Goal: Information Seeking & Learning: Learn about a topic

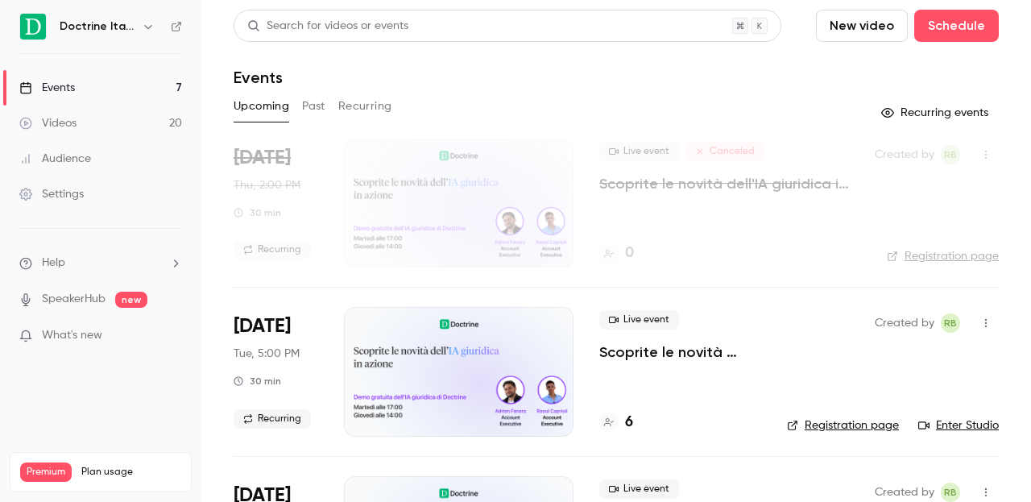
click at [81, 86] on link "Events 7" at bounding box center [100, 87] width 201 height 35
click at [79, 26] on h6 "Doctrine Italia" at bounding box center [98, 27] width 76 height 16
click at [139, 31] on button "button" at bounding box center [148, 26] width 19 height 19
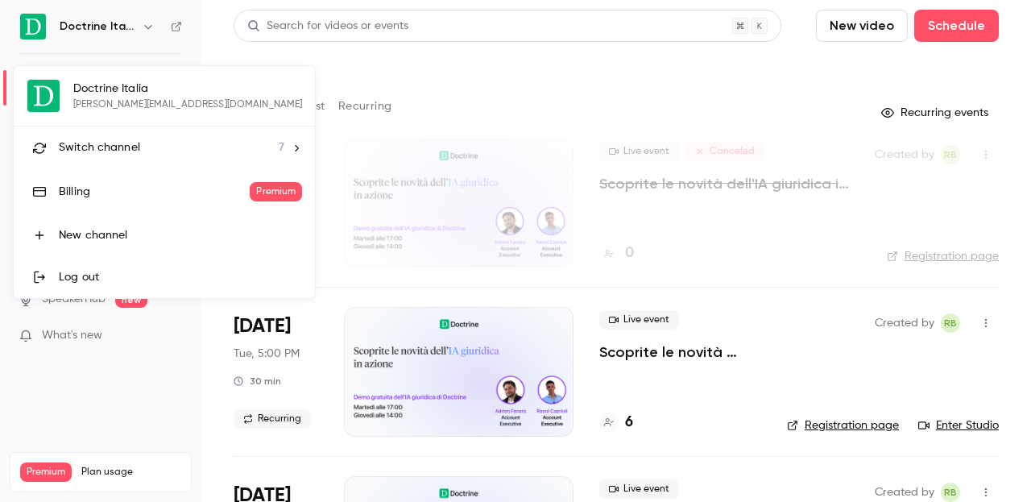
click at [106, 143] on span "Switch channel" at bounding box center [99, 147] width 81 height 17
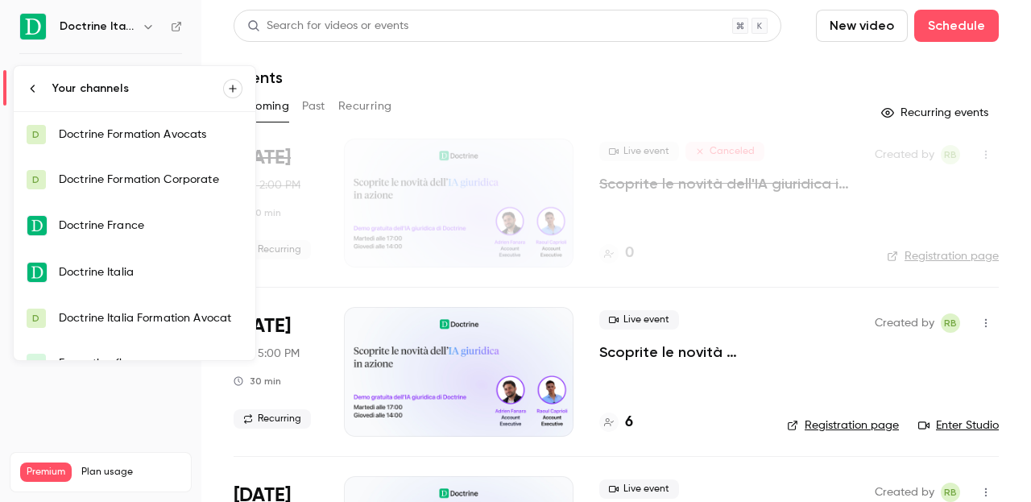
scroll to position [71, 0]
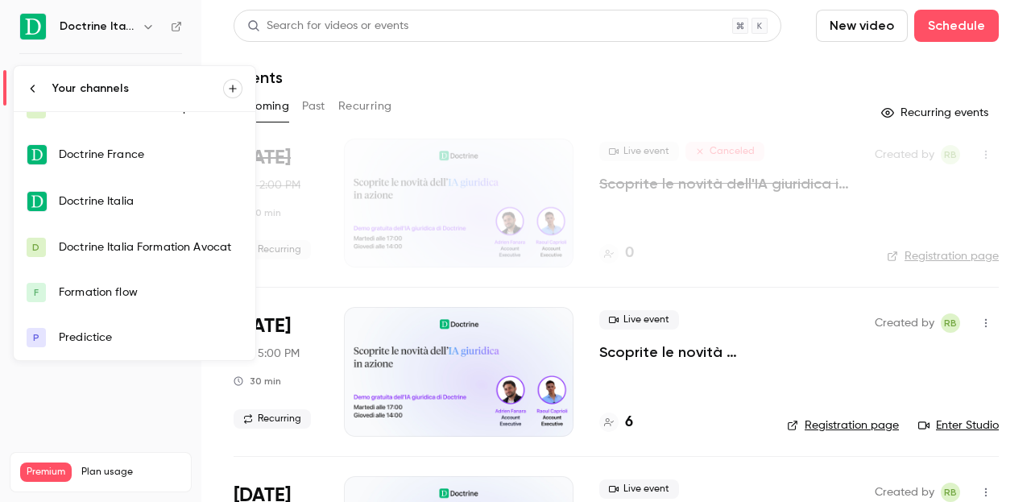
click at [120, 156] on div "Doctrine France" at bounding box center [151, 155] width 184 height 16
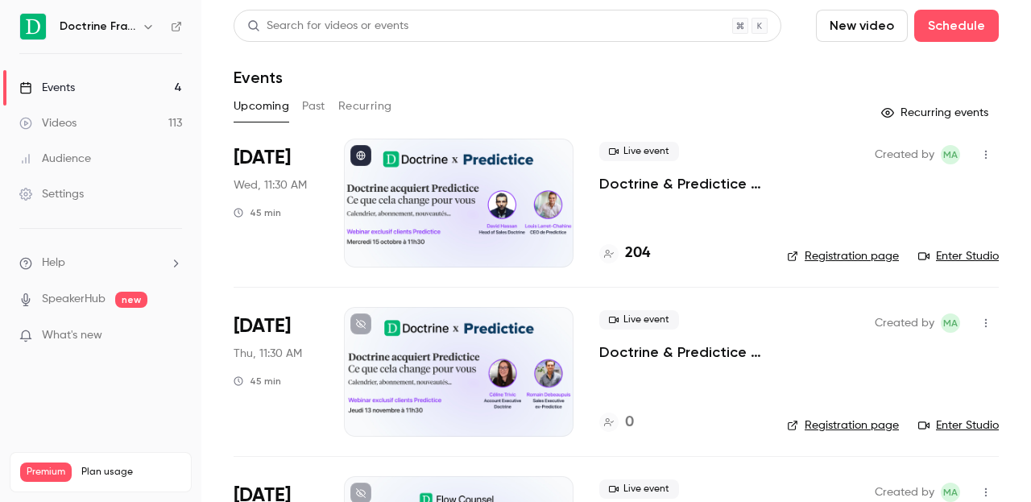
click at [311, 115] on button "Past" at bounding box center [313, 106] width 23 height 26
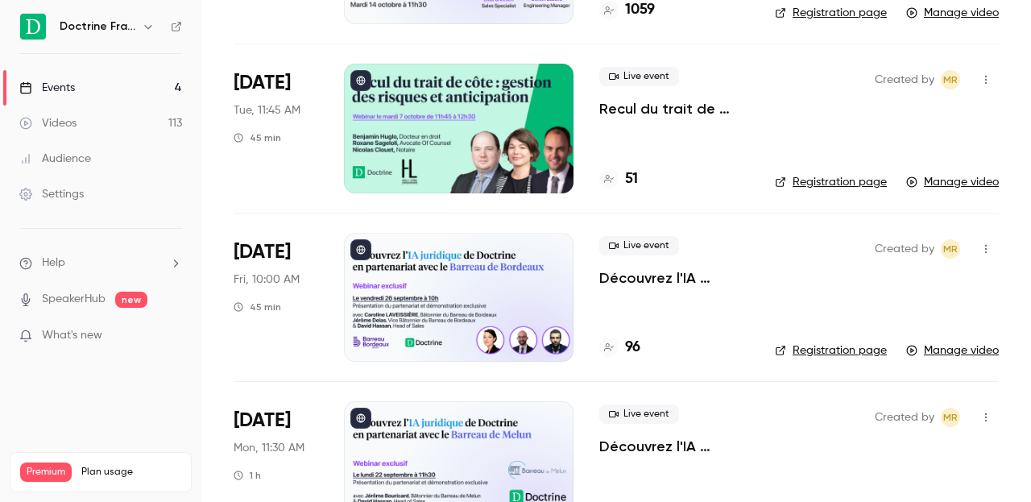
scroll to position [244, 0]
click at [647, 281] on p "Découvrez l'IA juridique de Doctrine en partenariat avec le Barreau de Bordeaux" at bounding box center [674, 276] width 150 height 19
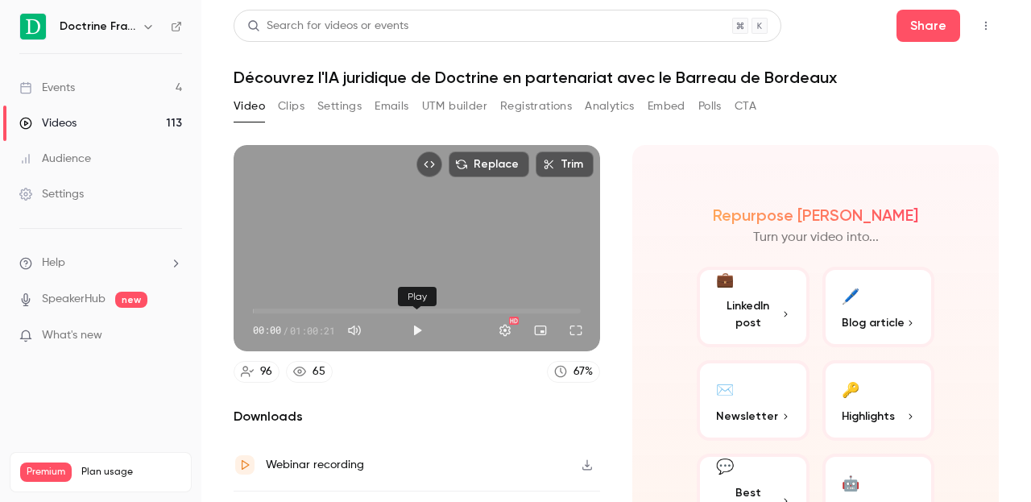
click at [412, 331] on button "Play" at bounding box center [417, 330] width 32 height 32
click at [503, 330] on button "Settings" at bounding box center [505, 330] width 32 height 32
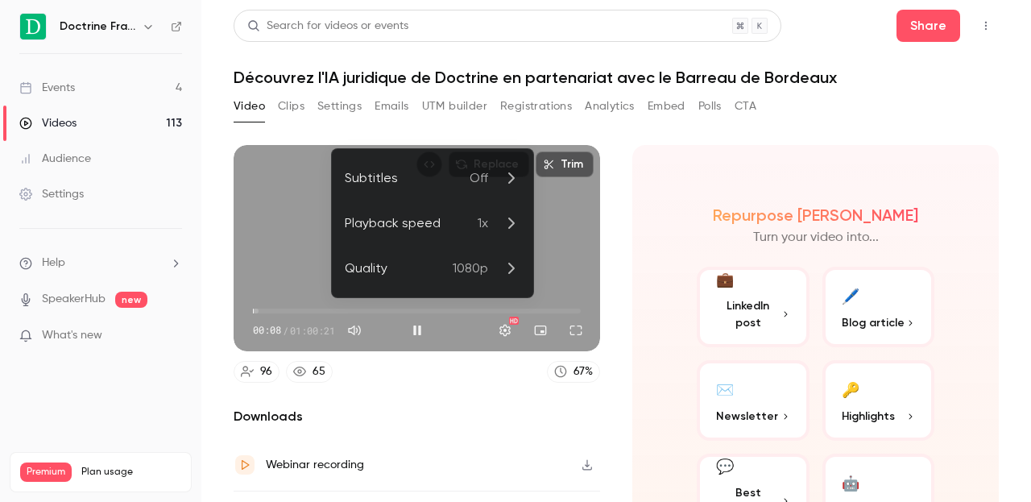
click at [487, 221] on span "1x" at bounding box center [483, 222] width 10 height 19
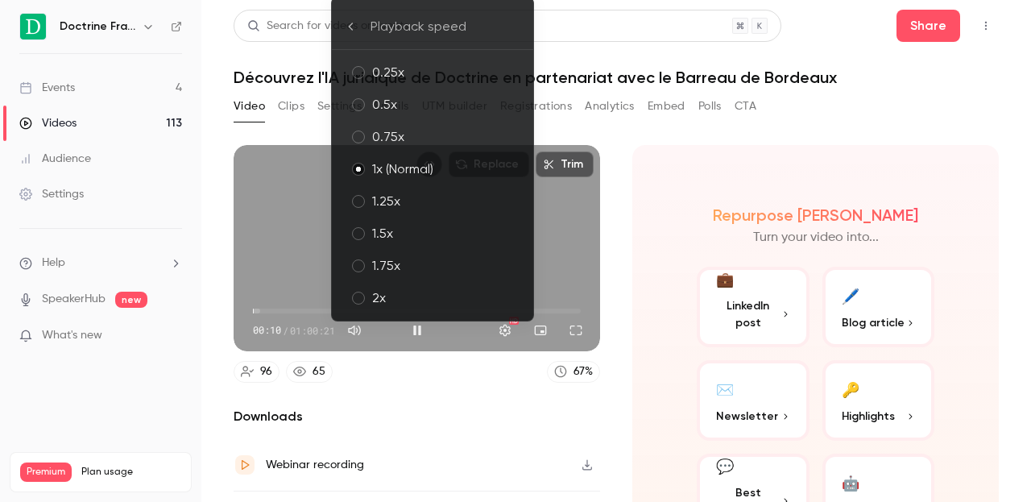
click at [421, 299] on div "2x" at bounding box center [446, 297] width 148 height 19
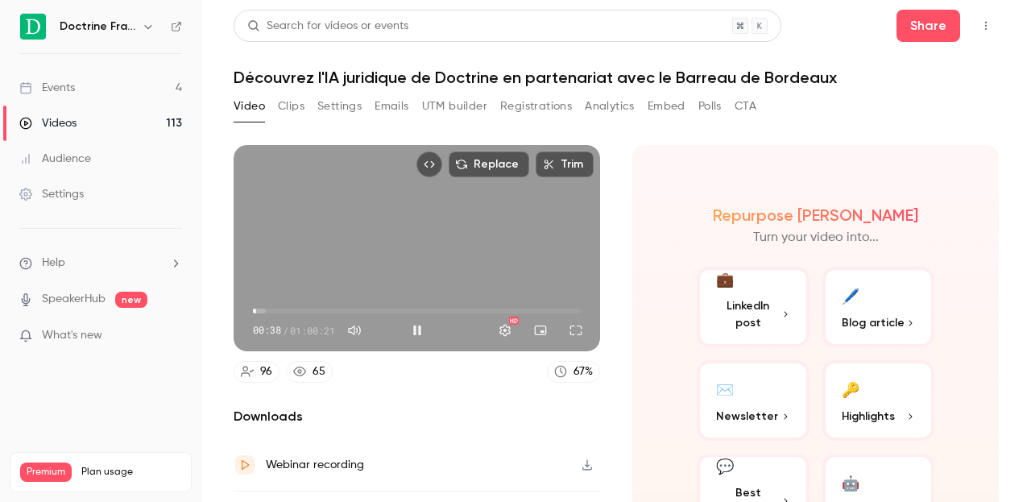
click at [264, 306] on span "00:38" at bounding box center [417, 311] width 328 height 26
click at [284, 310] on span "02:08" at bounding box center [417, 311] width 328 height 26
click at [275, 311] on span "04:00" at bounding box center [274, 311] width 5 height 5
click at [272, 312] on span "04:00" at bounding box center [274, 311] width 5 height 5
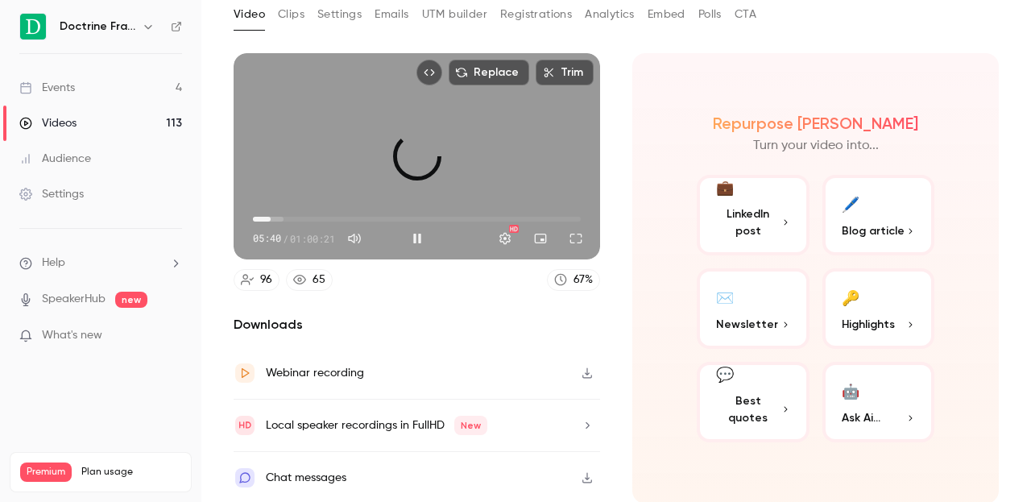
scroll to position [93, 0]
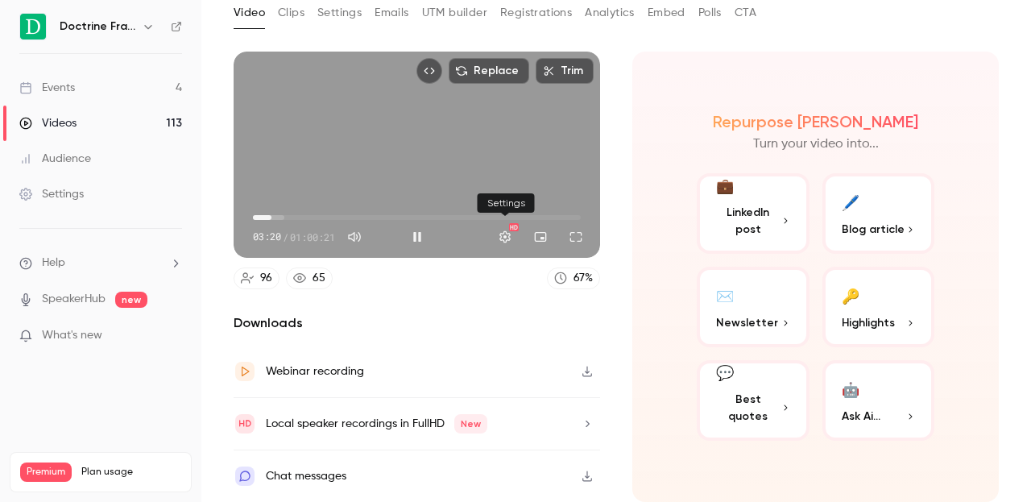
click at [505, 236] on button "Settings" at bounding box center [505, 237] width 32 height 32
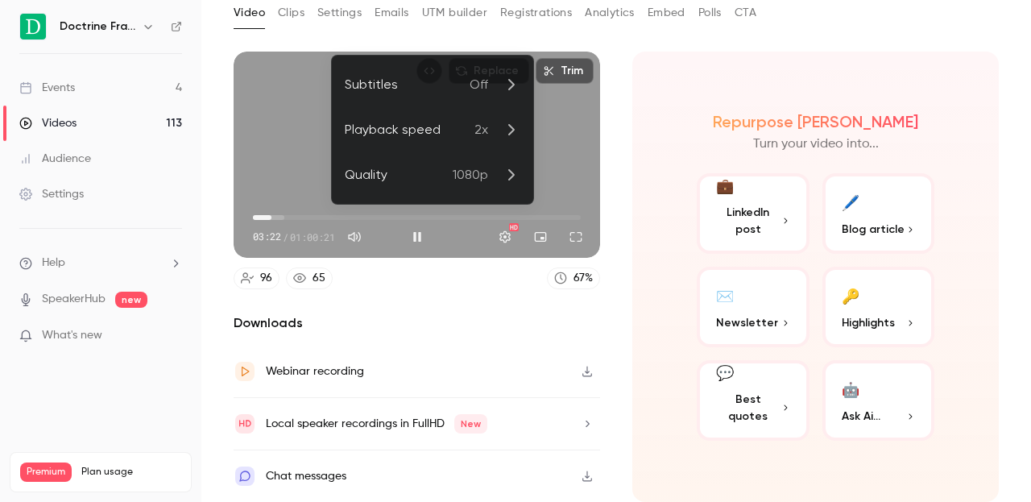
click at [498, 133] on p "2x" at bounding box center [497, 129] width 46 height 19
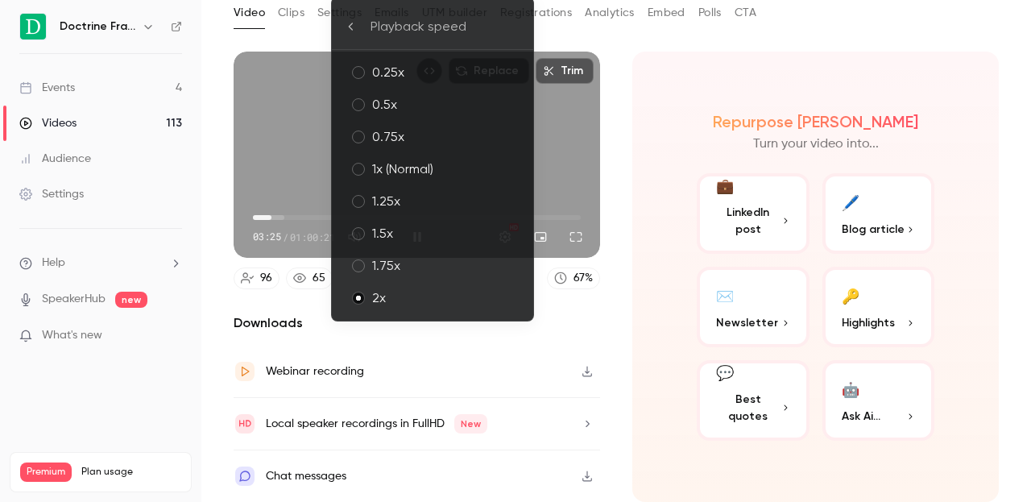
click at [444, 211] on li "1.25x" at bounding box center [432, 201] width 201 height 32
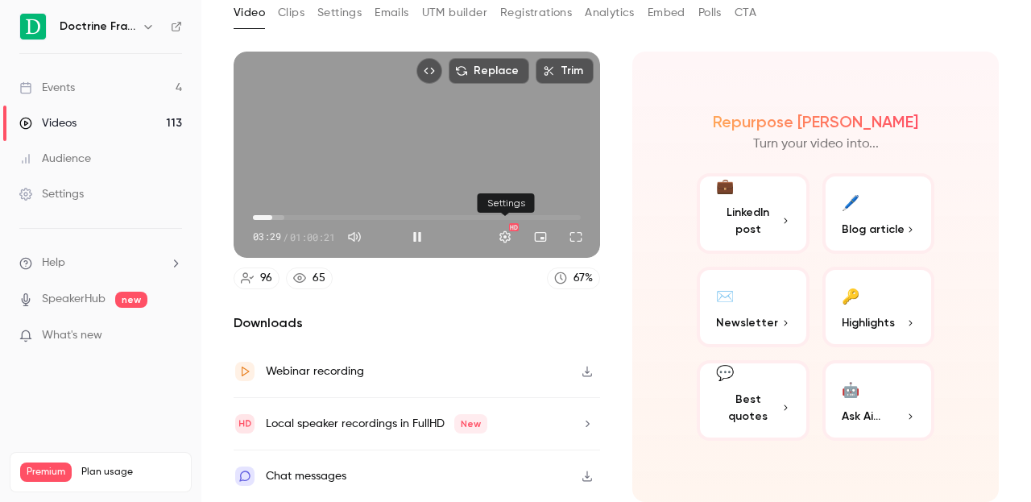
click at [506, 239] on button "Settings" at bounding box center [505, 237] width 32 height 32
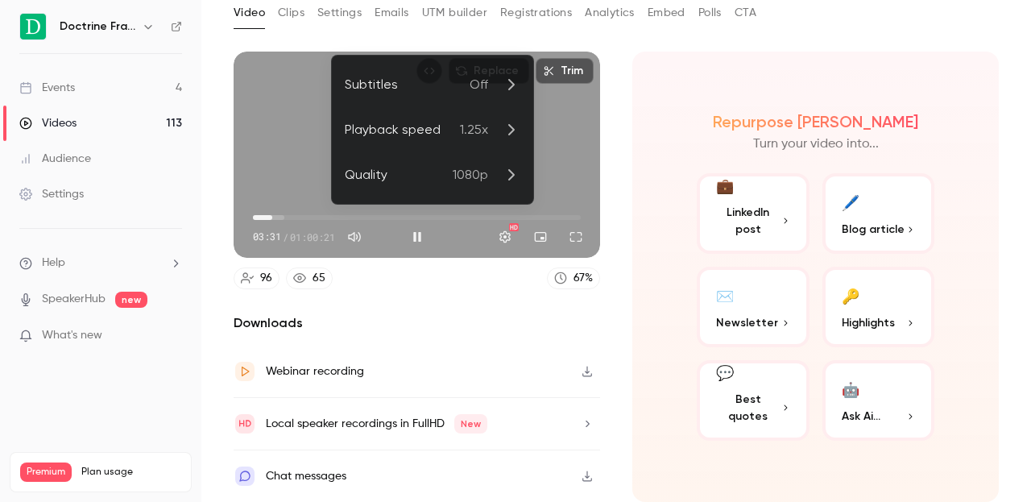
click at [463, 120] on span "1.25x" at bounding box center [474, 129] width 28 height 19
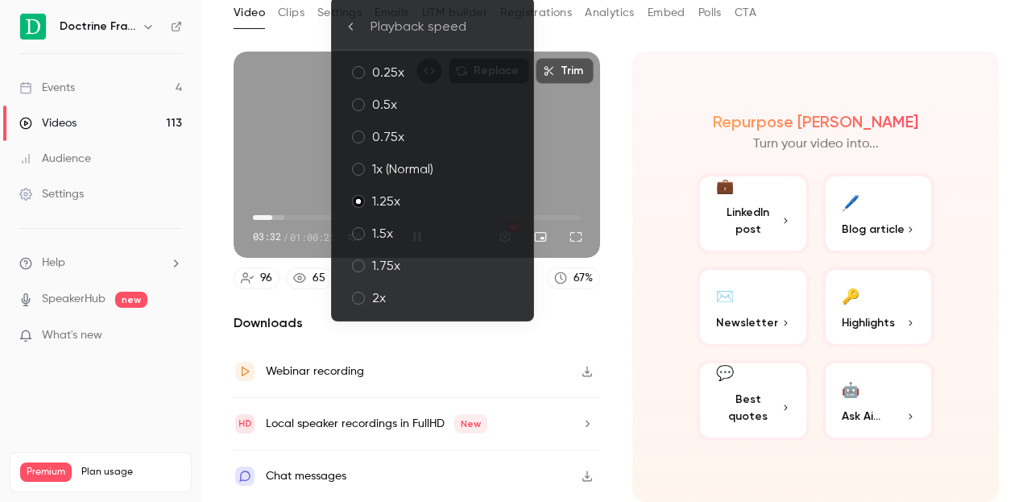
click at [396, 233] on div "1.5x" at bounding box center [446, 233] width 148 height 19
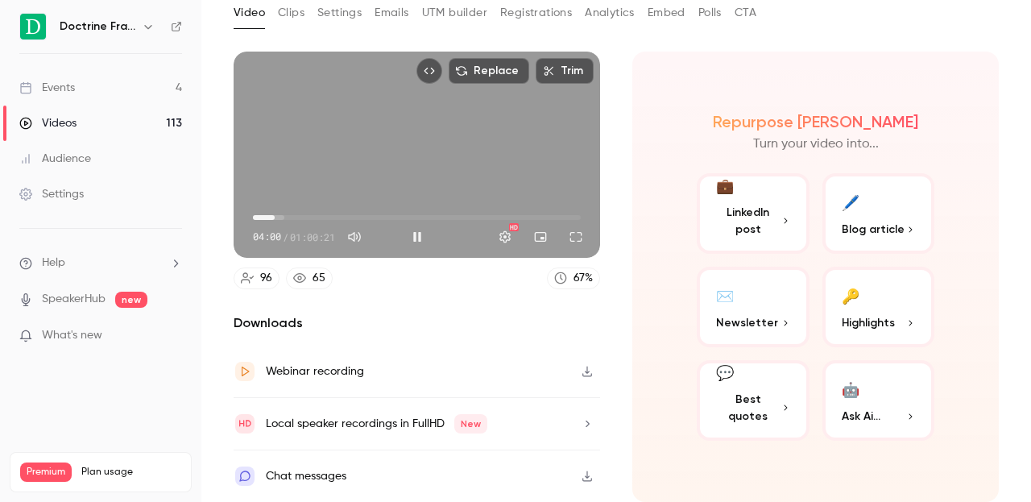
click at [275, 218] on span "04:00" at bounding box center [274, 217] width 5 height 5
click at [278, 218] on span "04:36" at bounding box center [277, 217] width 5 height 5
click at [503, 244] on button "Settings" at bounding box center [505, 237] width 32 height 32
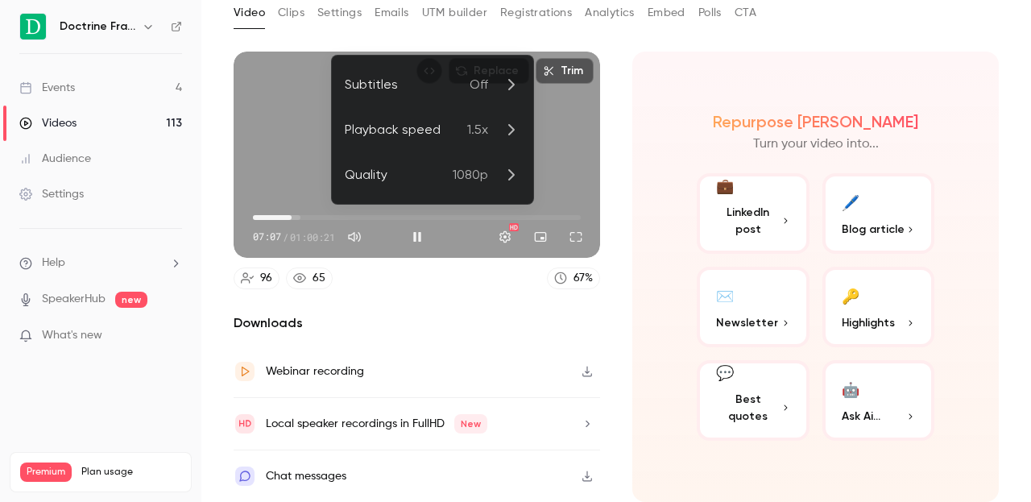
click at [474, 134] on span "1.5x" at bounding box center [477, 129] width 21 height 19
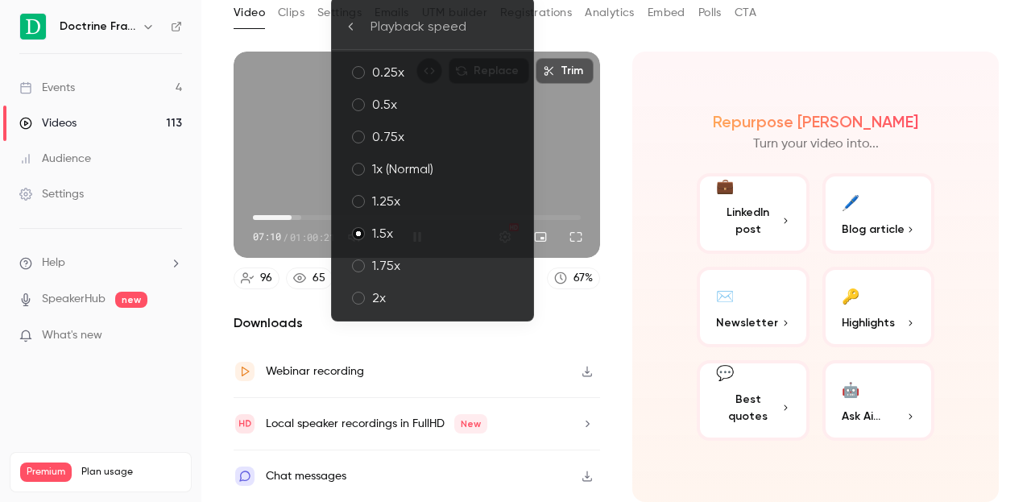
click at [429, 172] on div "1x (Normal)" at bounding box center [446, 168] width 148 height 19
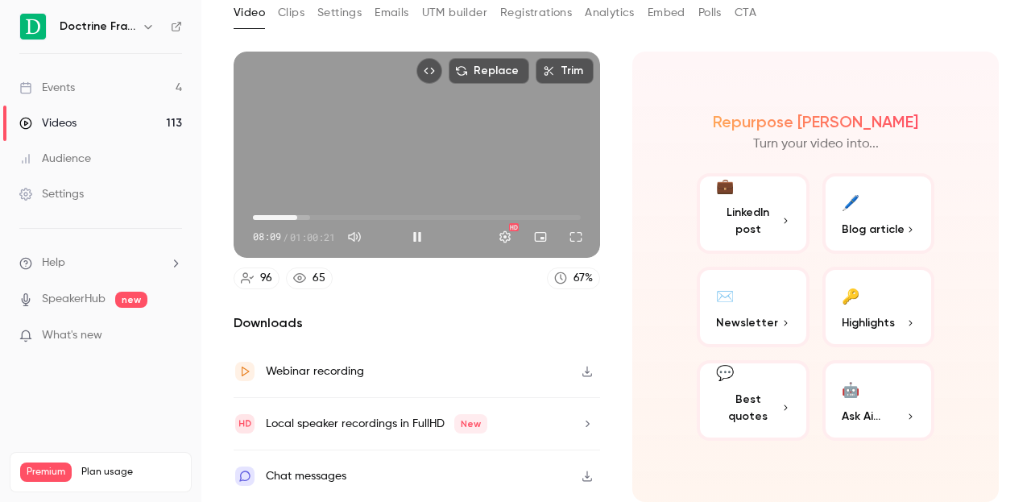
click at [297, 219] on span "08:09" at bounding box center [297, 217] width 5 height 5
click at [414, 231] on button "Pause" at bounding box center [417, 237] width 32 height 32
click at [412, 234] on button "Play" at bounding box center [417, 237] width 32 height 32
click at [321, 220] on span "12:27" at bounding box center [320, 217] width 5 height 5
click at [418, 235] on button "Pause" at bounding box center [417, 237] width 32 height 32
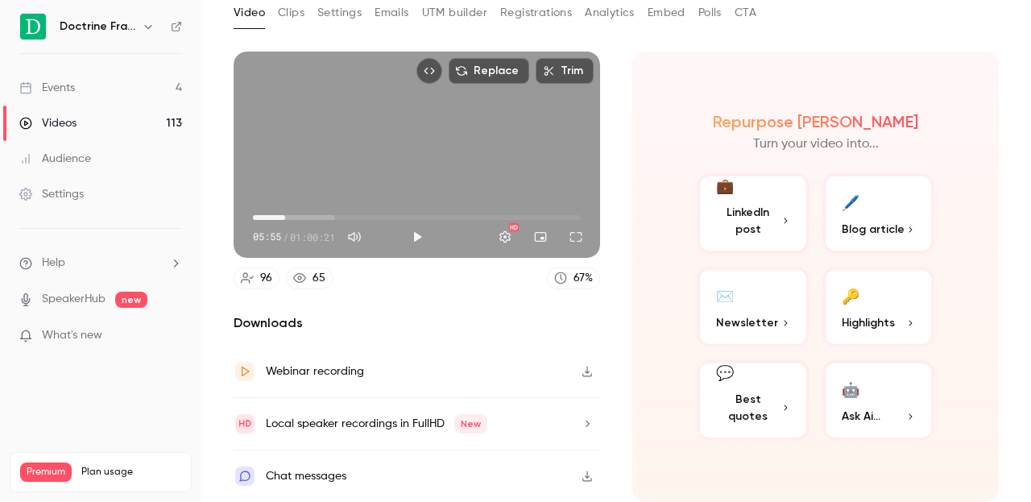
click at [285, 217] on span "05:55" at bounding box center [417, 218] width 328 height 26
click at [266, 222] on span "02:22" at bounding box center [417, 218] width 328 height 26
click at [285, 220] on span "05:55" at bounding box center [417, 218] width 328 height 26
click at [296, 220] on span "07:51" at bounding box center [417, 218] width 328 height 26
click at [286, 221] on span "07:51" at bounding box center [417, 218] width 328 height 26
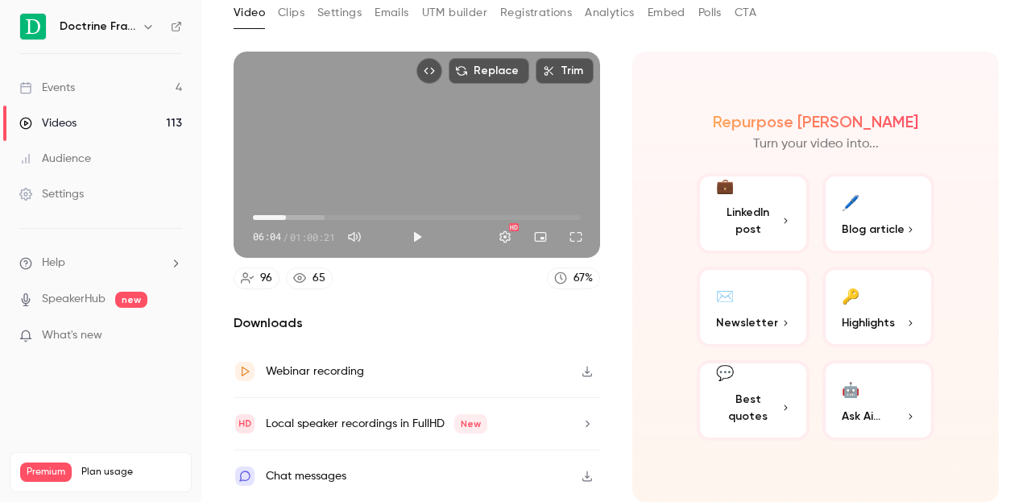
type input "*****"
click at [288, 220] on span "06:04" at bounding box center [286, 217] width 5 height 5
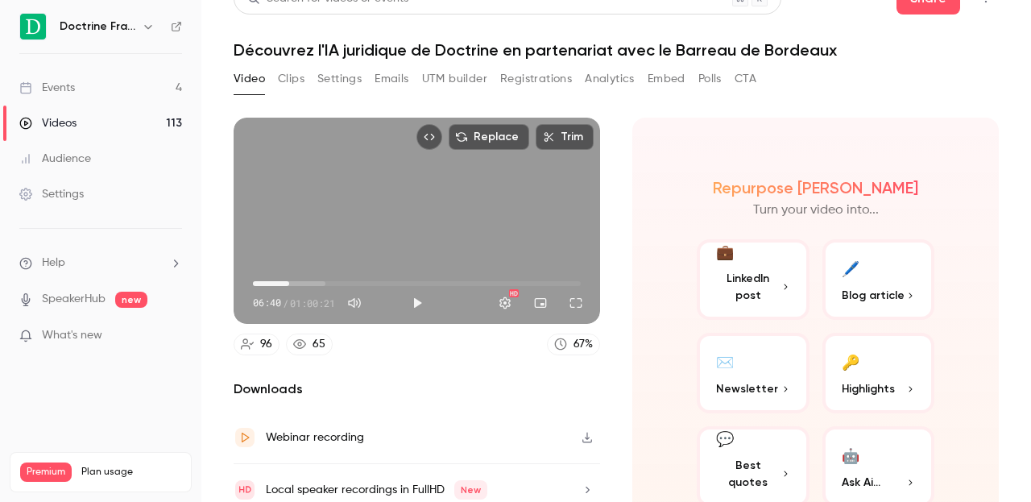
scroll to position [0, 0]
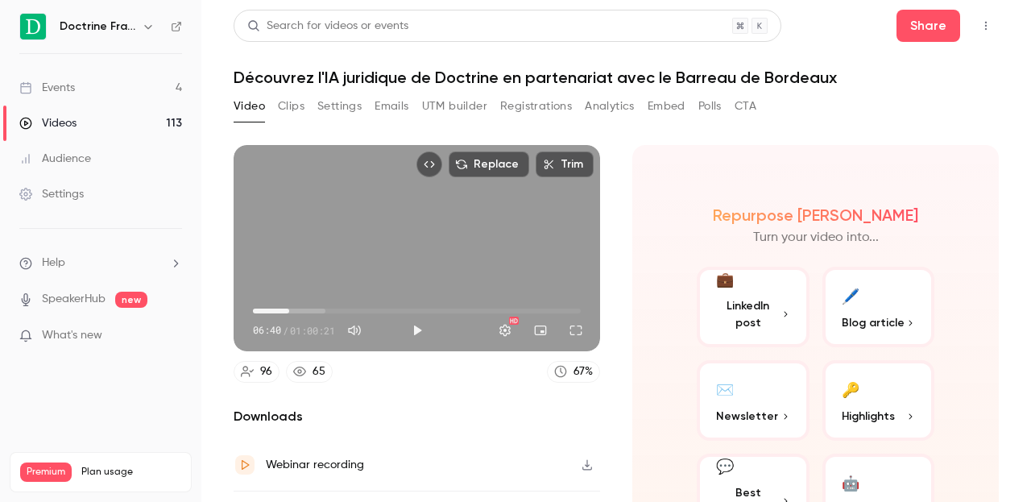
click at [292, 109] on button "Clips" at bounding box center [291, 106] width 27 height 26
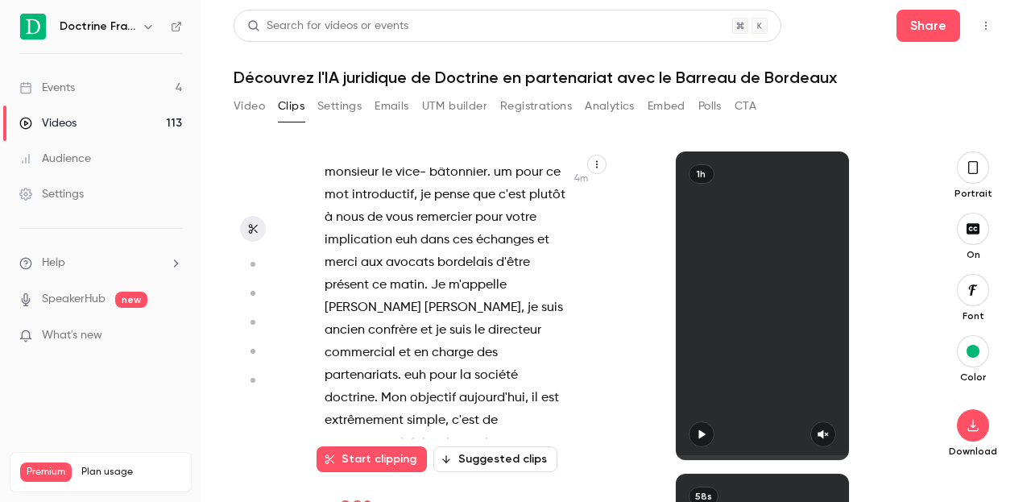
scroll to position [1570, 0]
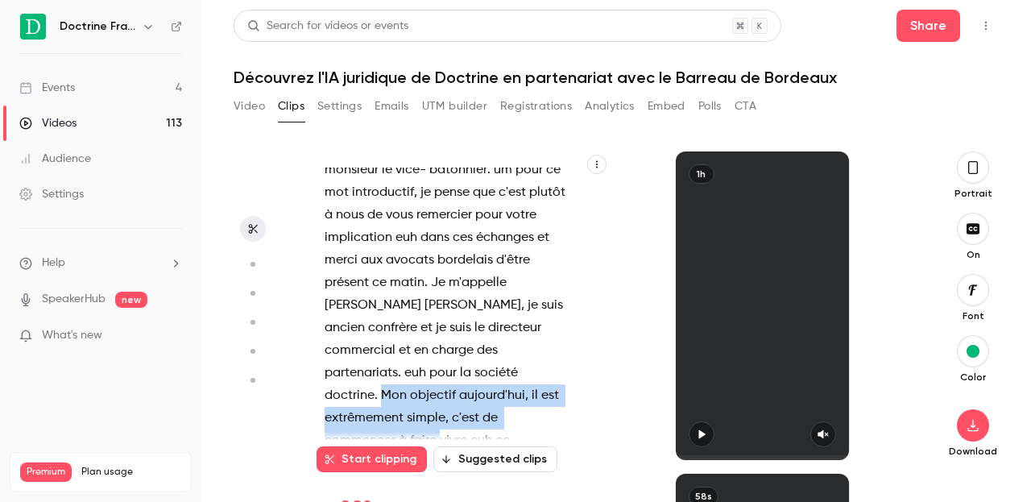
drag, startPoint x: 427, startPoint y: 350, endPoint x: 486, endPoint y: 394, distance: 73.1
click at [474, 391] on p "Merci infiniment madame le bâtonnier , monsieur le vice- bâtonnier . um pour ce…" at bounding box center [445, 373] width 241 height 474
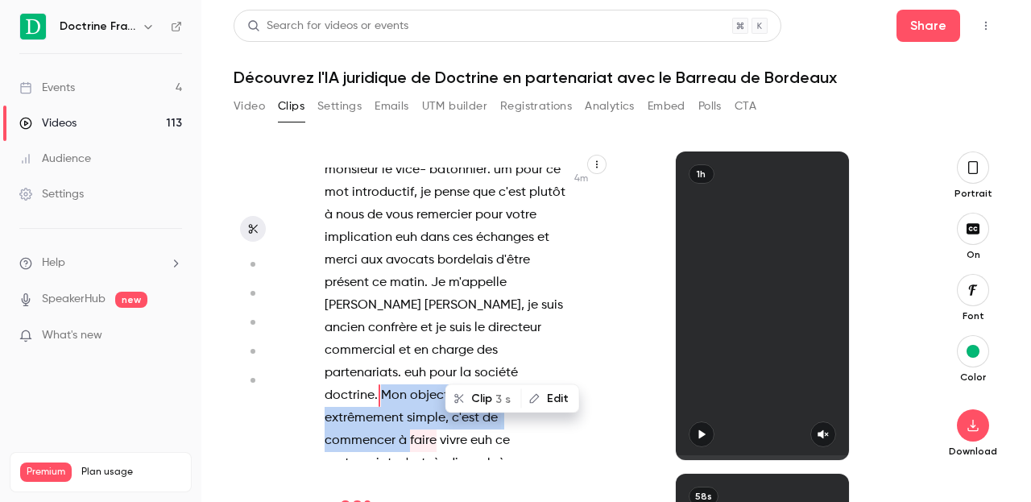
scroll to position [1606, 0]
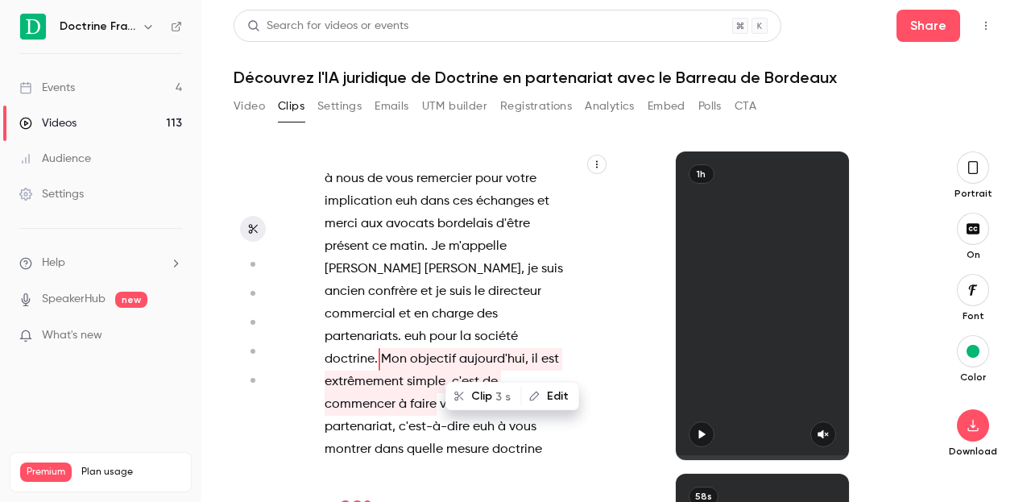
click at [437, 393] on span "faire" at bounding box center [423, 404] width 27 height 23
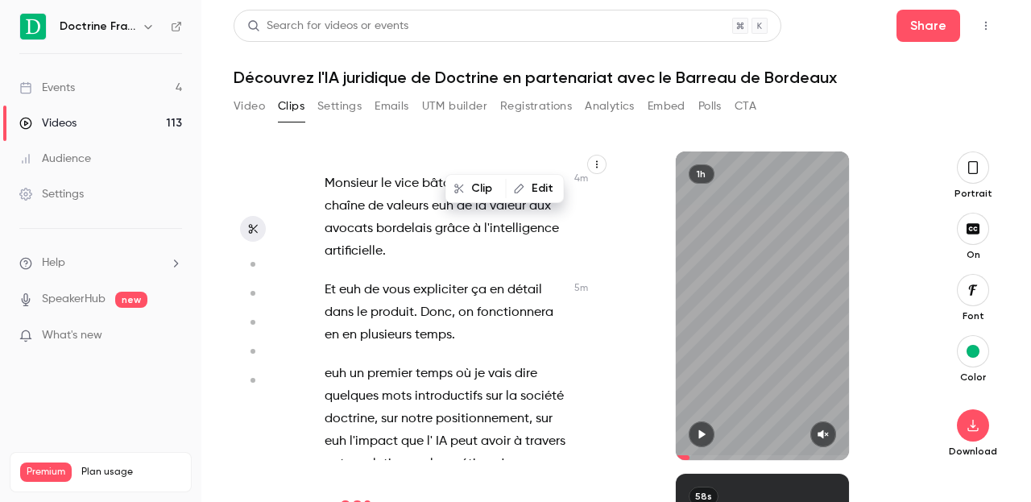
scroll to position [1956, 0]
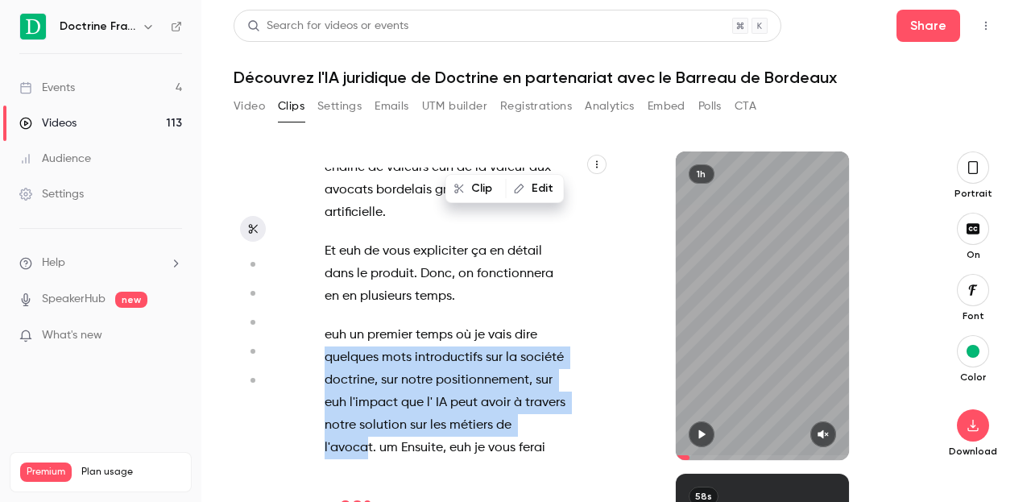
drag, startPoint x: 325, startPoint y: 307, endPoint x: 557, endPoint y: 369, distance: 239.4
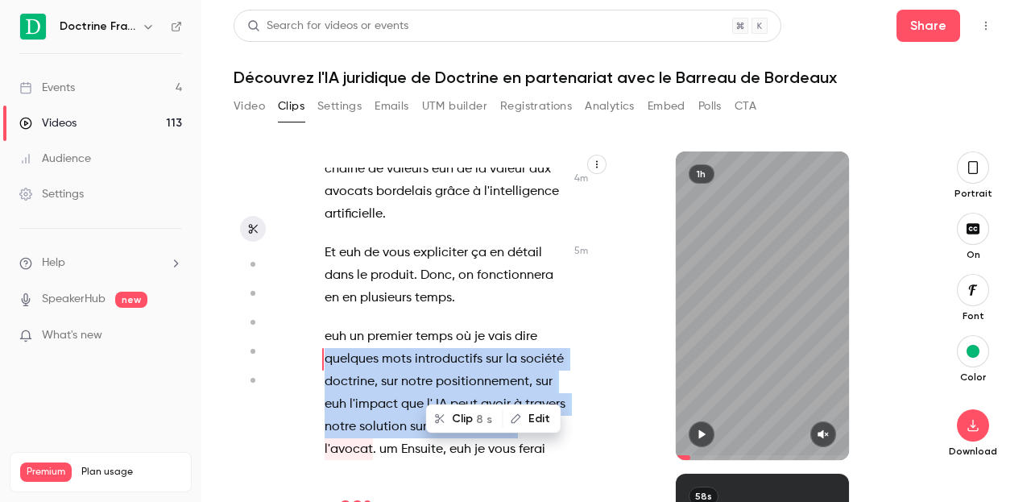
copy p "quelques mots introductifs sur la société doctrine , sur notre positionnement ,…"
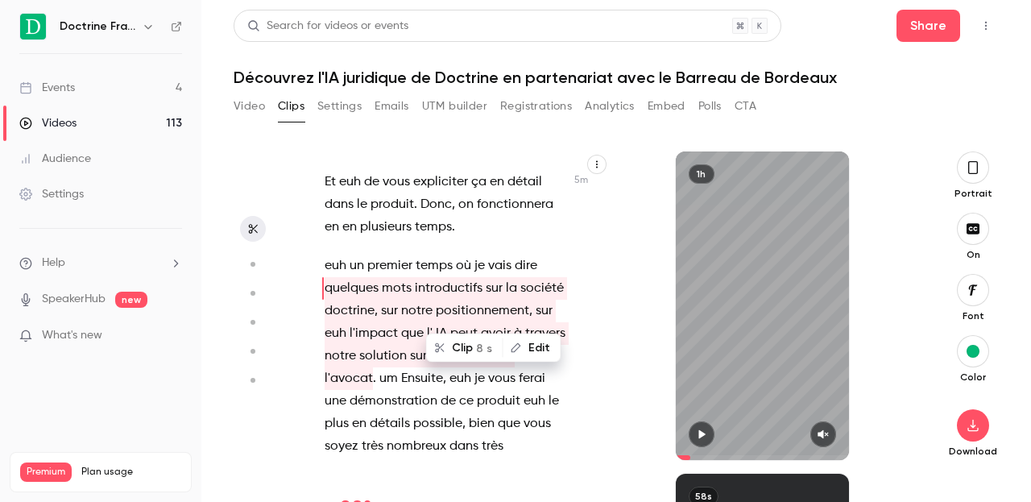
click at [370, 412] on span "détails" at bounding box center [390, 423] width 40 height 23
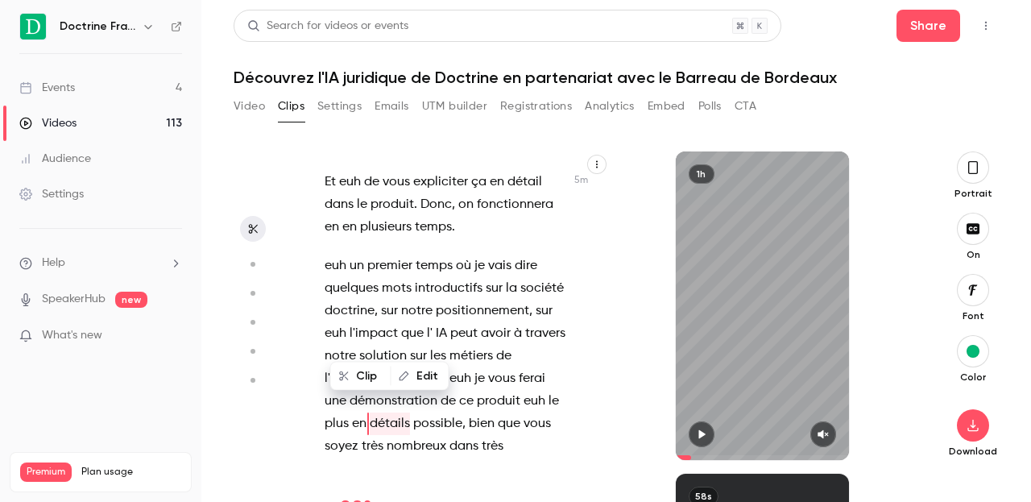
scroll to position [2090, 0]
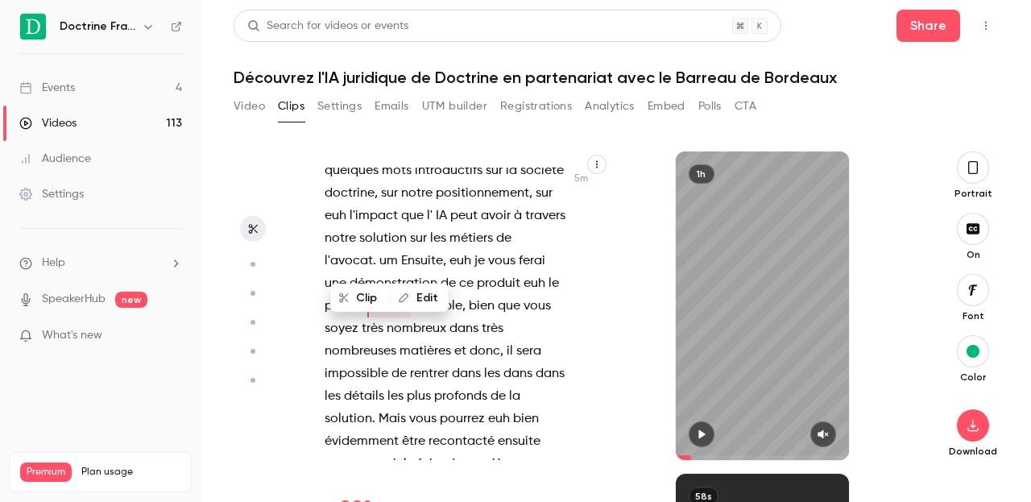
click at [388, 362] on span "impossible" at bounding box center [357, 373] width 64 height 23
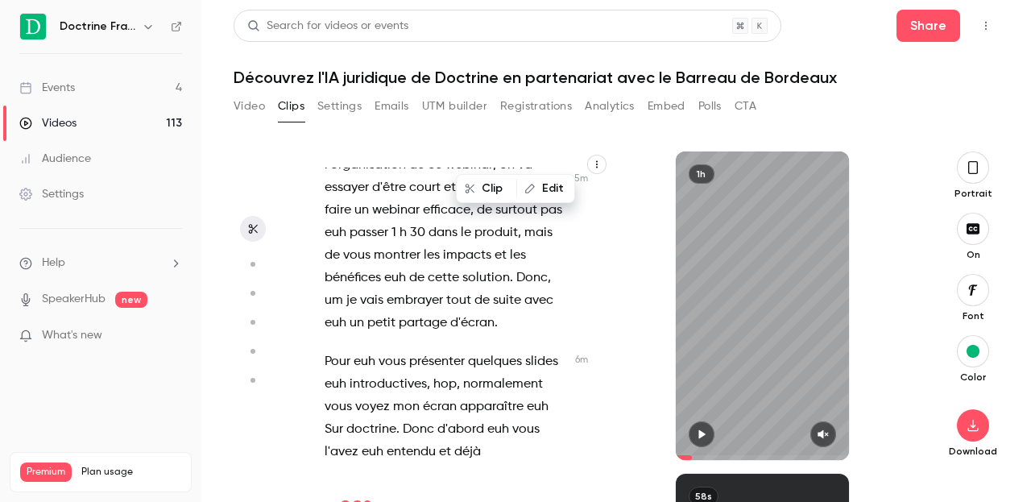
scroll to position [2906, 0]
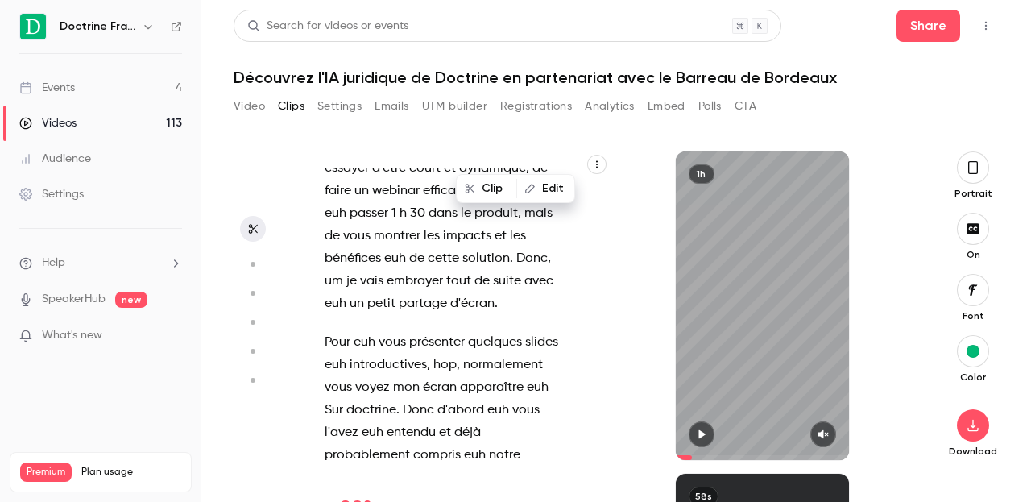
click at [329, 444] on span "probablement" at bounding box center [367, 455] width 85 height 23
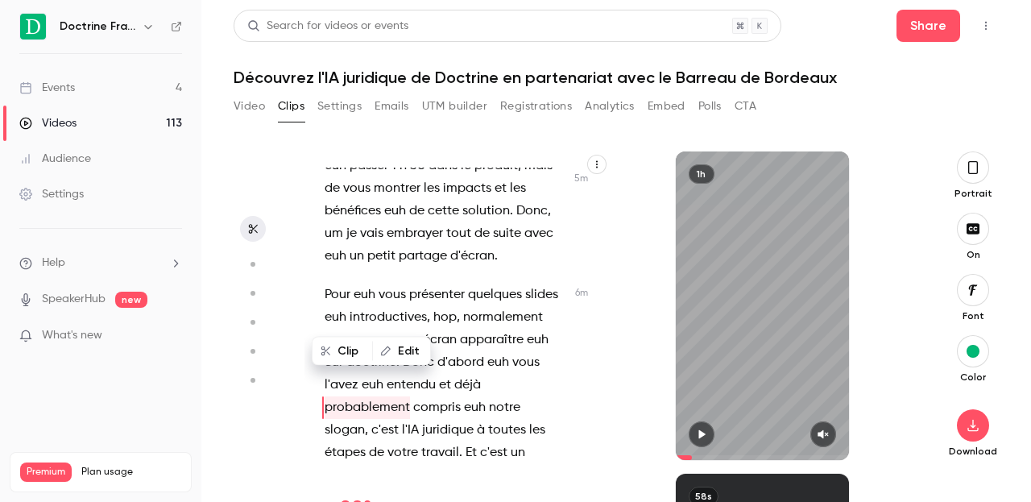
scroll to position [2956, 0]
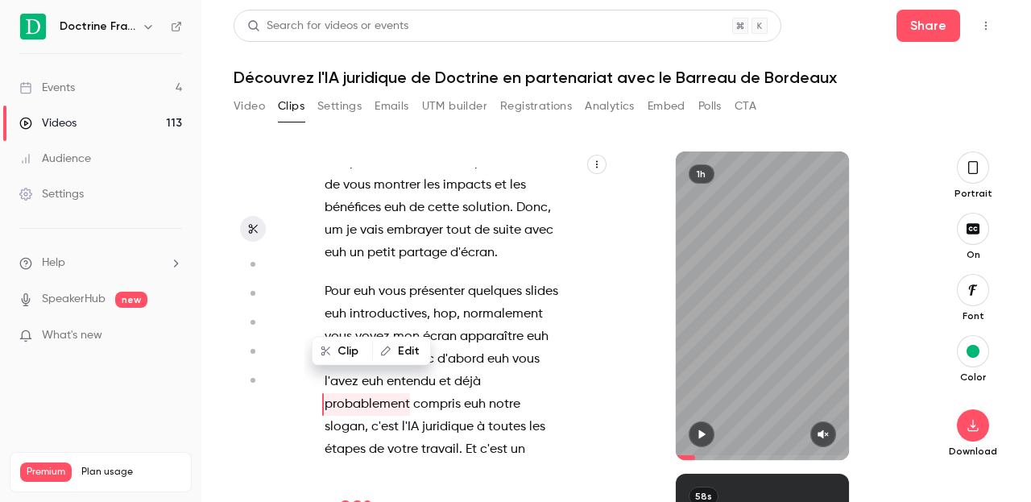
drag, startPoint x: 332, startPoint y: 313, endPoint x: 585, endPoint y: 319, distance: 253.0
click at [619, 278] on div "Eh bien , vous êtes en direct , madame le bâtonnier , monsieur le bâtonnier et …" at bounding box center [609, 305] width 611 height 309
click at [469, 461] on span "vais" at bounding box center [472, 472] width 23 height 23
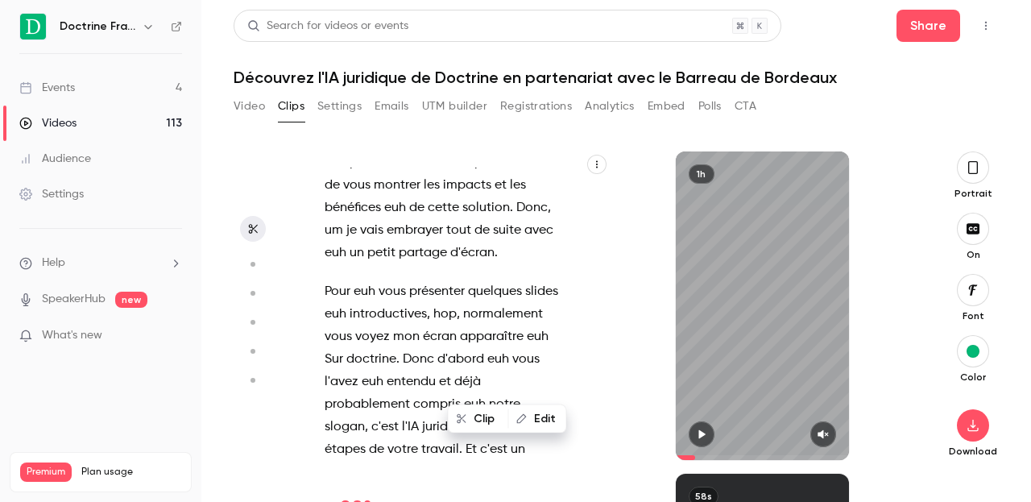
scroll to position [3024, 0]
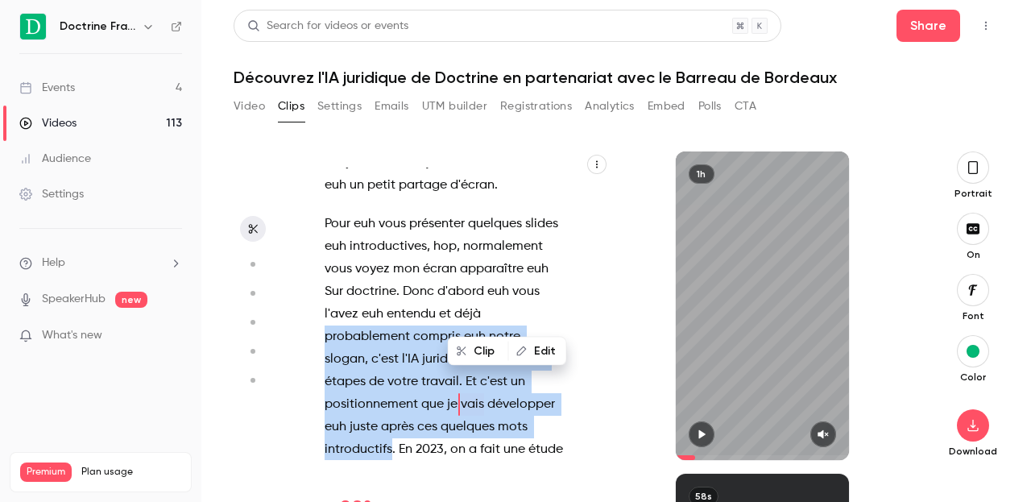
drag, startPoint x: 325, startPoint y: 245, endPoint x: 391, endPoint y: 354, distance: 128.3
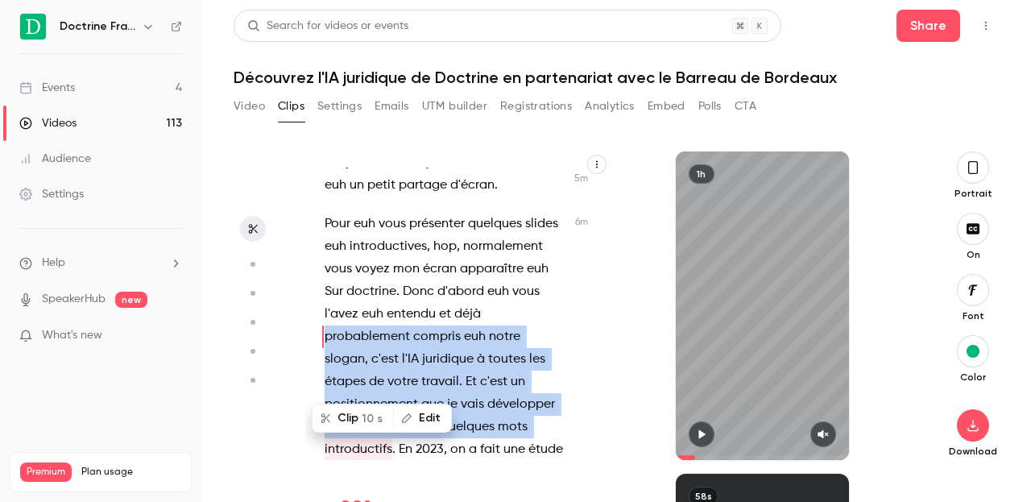
scroll to position [2956, 0]
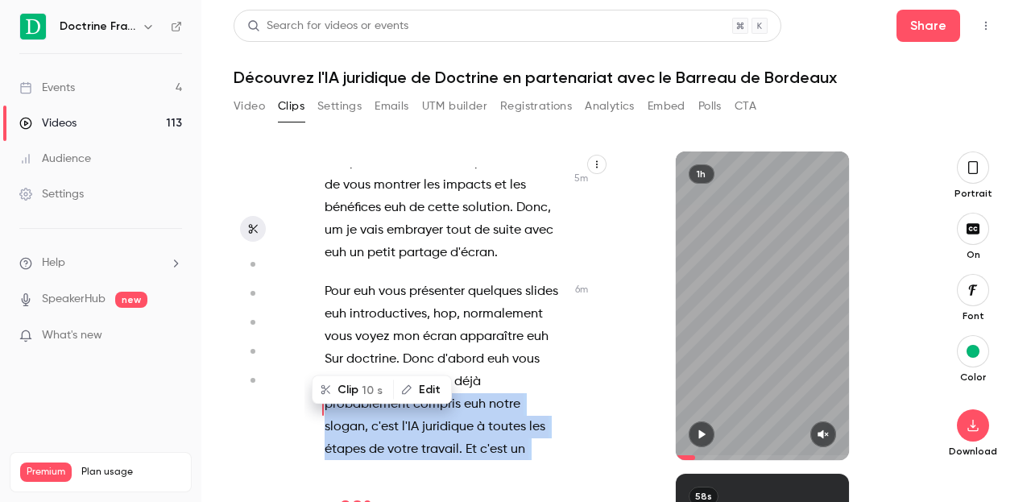
copy p "probablement compris euh notre slogan , c'est l'IA juridique à toutes les étape…"
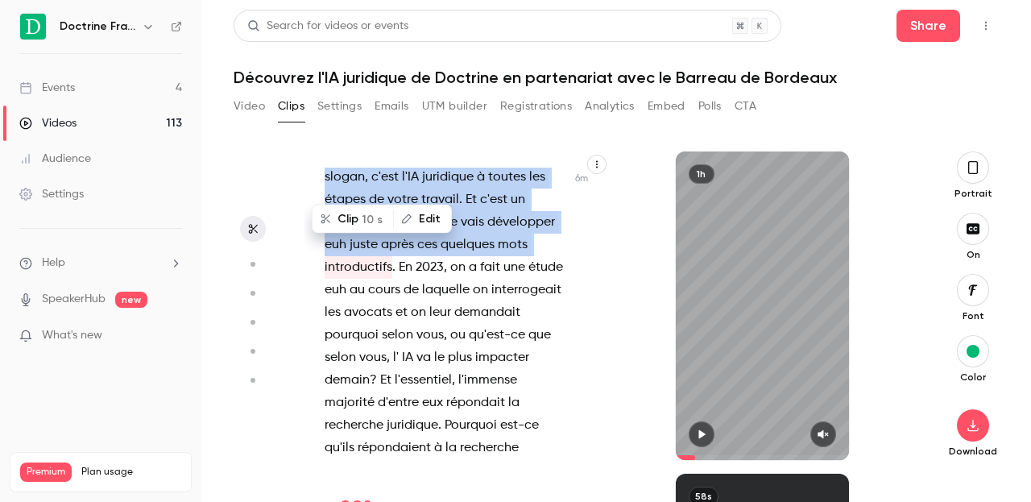
scroll to position [3207, 0]
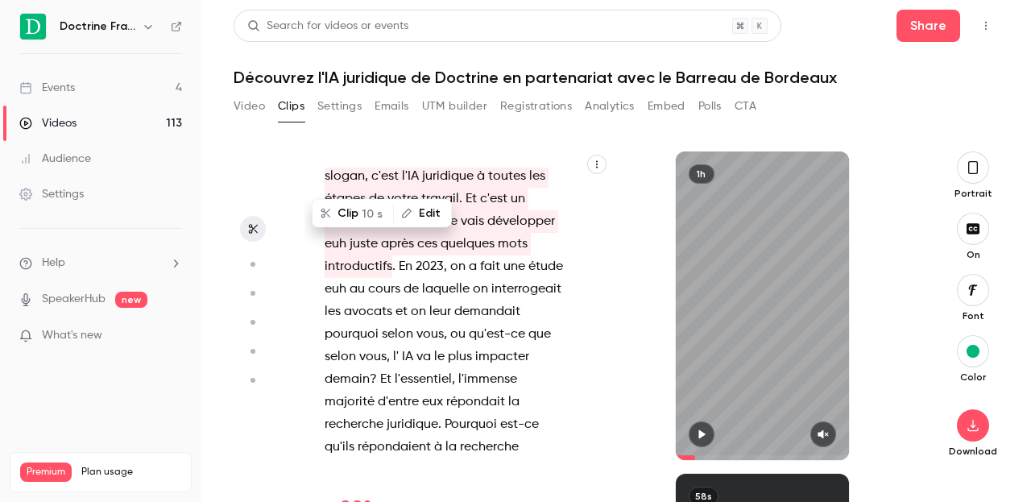
click at [267, 168] on aside at bounding box center [253, 326] width 39 height 350
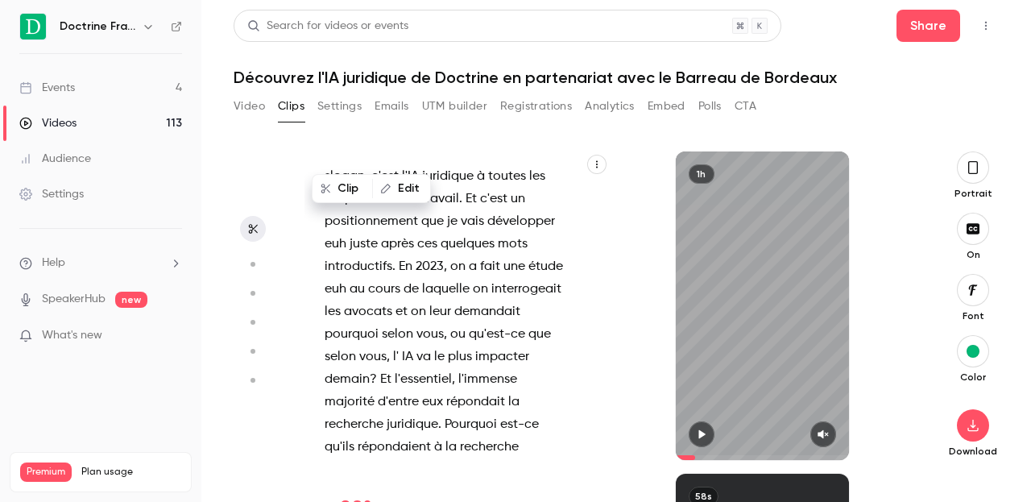
type input "*"
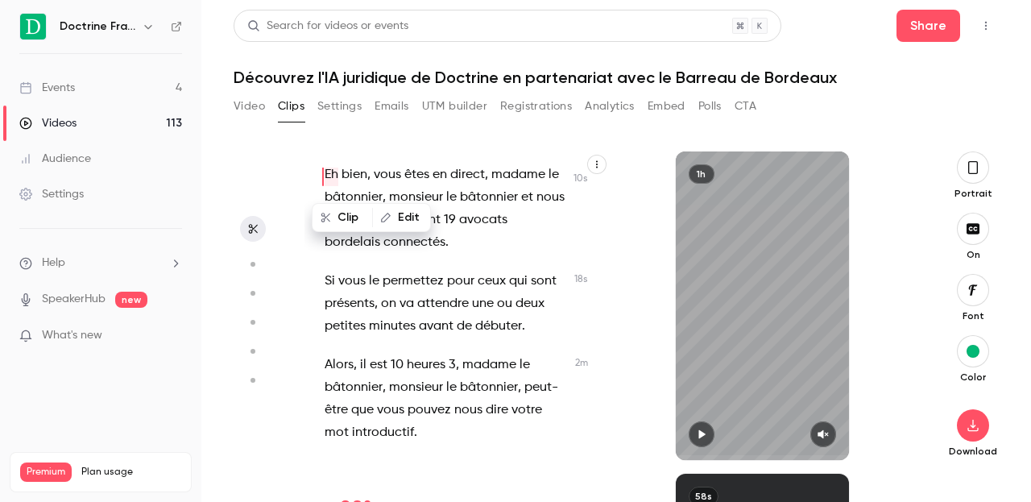
scroll to position [0, 0]
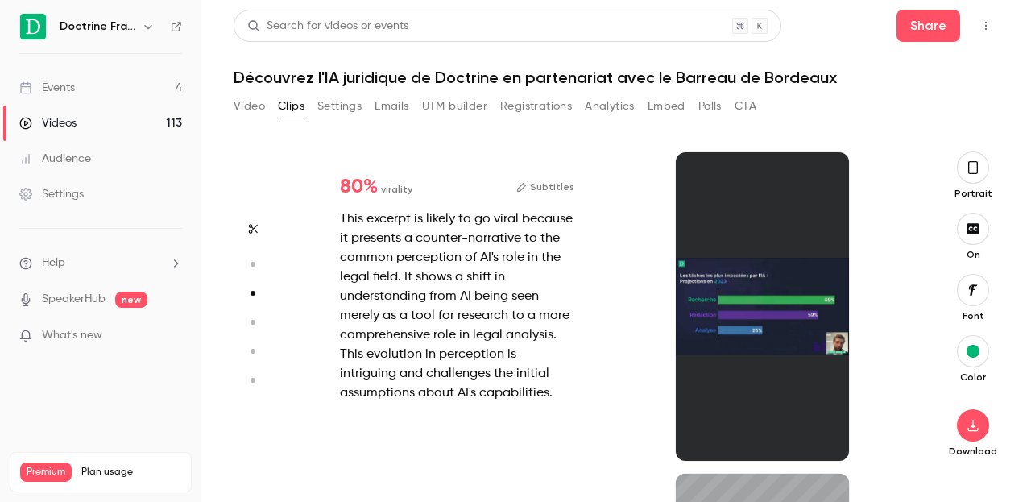
type input "*"
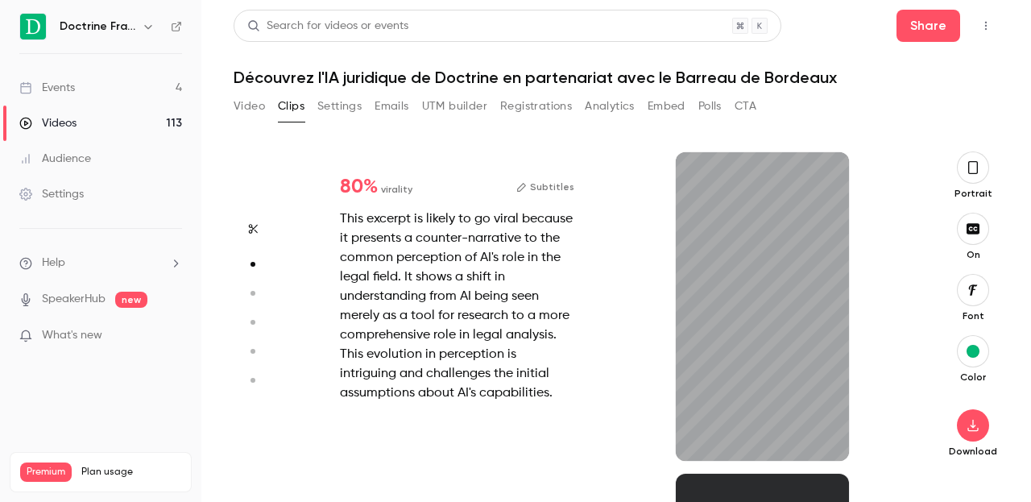
scroll to position [321, 0]
type input "***"
click at [351, 113] on button "Settings" at bounding box center [339, 106] width 44 height 26
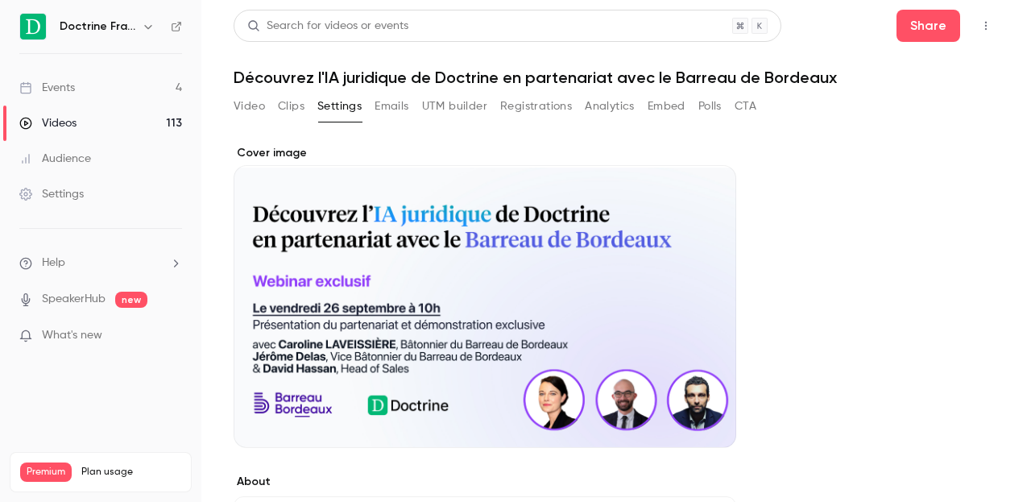
click at [280, 99] on button "Clips" at bounding box center [291, 106] width 27 height 26
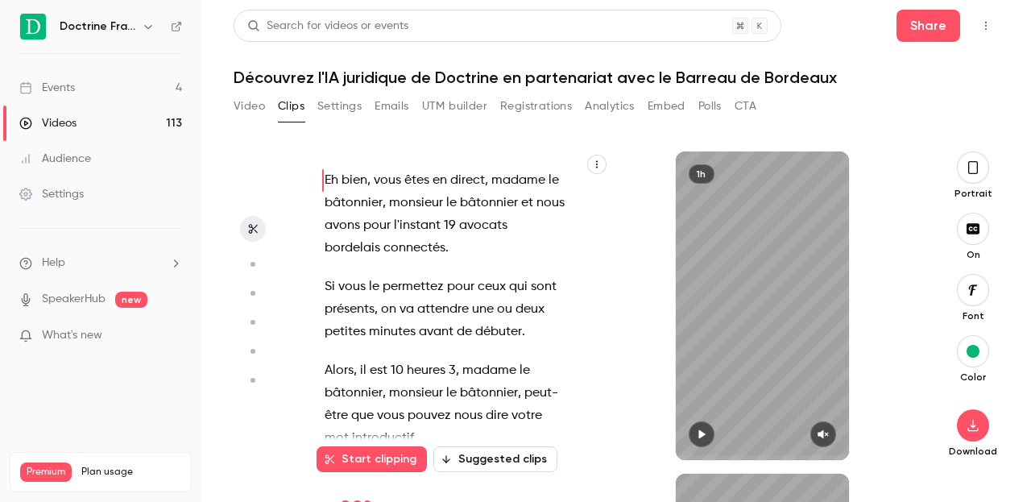
type input "*"
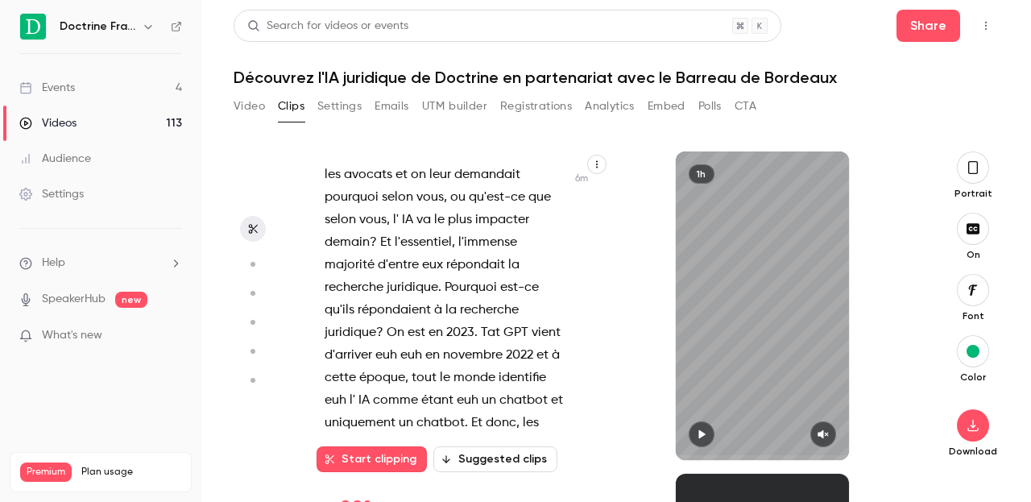
scroll to position [3342, 0]
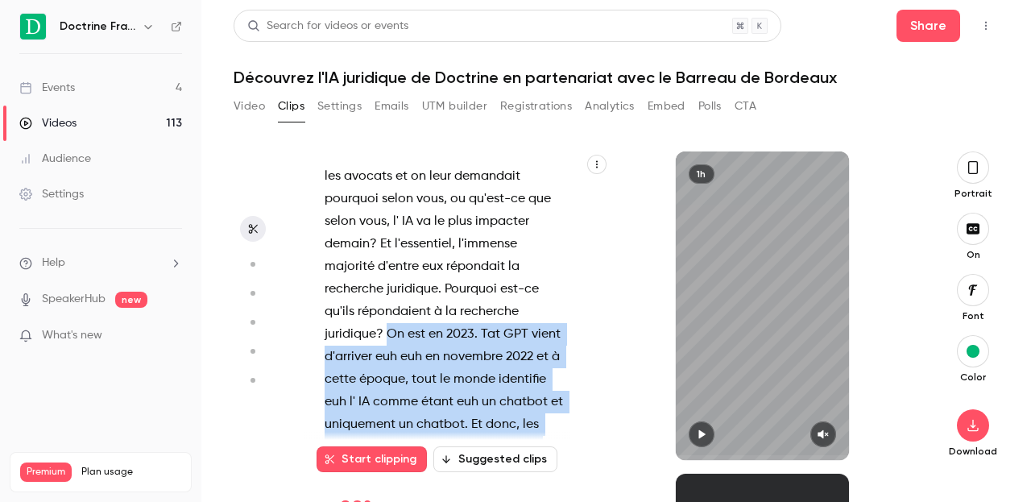
drag, startPoint x: 390, startPoint y: 239, endPoint x: 488, endPoint y: 404, distance: 191.5
click at [488, 404] on p "Pour euh vous présenter quelques slides euh introductives , hop , normalement v…" at bounding box center [445, 198] width 241 height 609
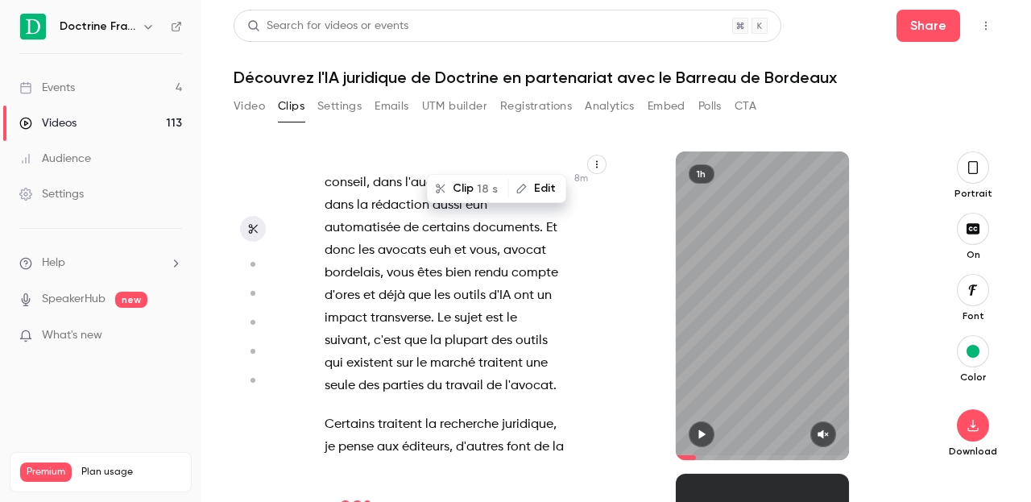
scroll to position [4058, 0]
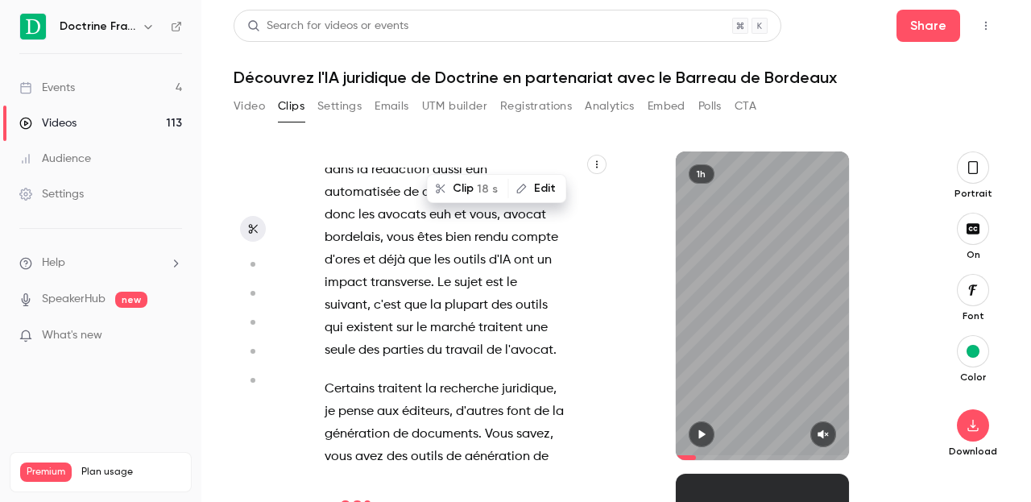
click at [486, 400] on span "d'autres" at bounding box center [480, 411] width 48 height 23
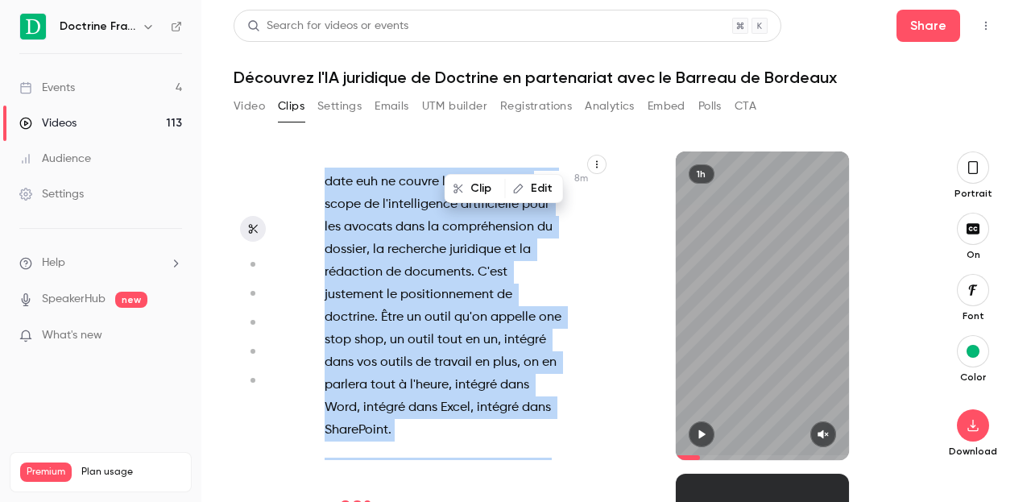
scroll to position [4553, 0]
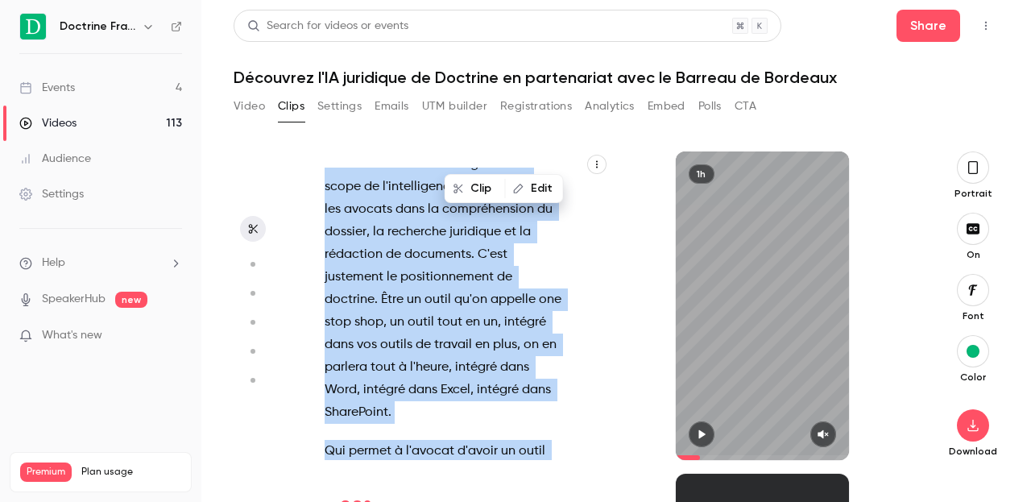
drag, startPoint x: 328, startPoint y: 284, endPoint x: 536, endPoint y: 429, distance: 253.4
click at [536, 429] on div "Eh bien , vous êtes en direct , madame le bâtonnier , monsieur le bâtonnier et …" at bounding box center [452, 314] width 297 height 292
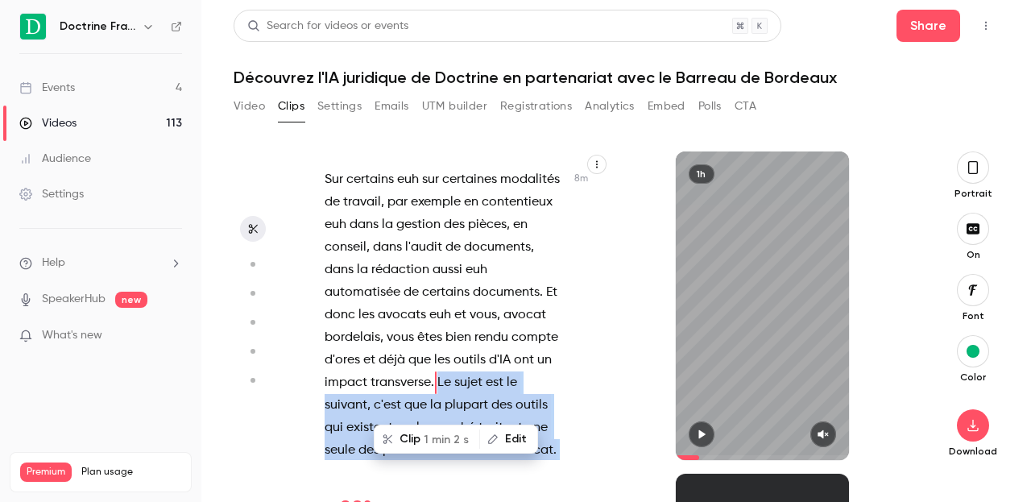
scroll to position [3936, 0]
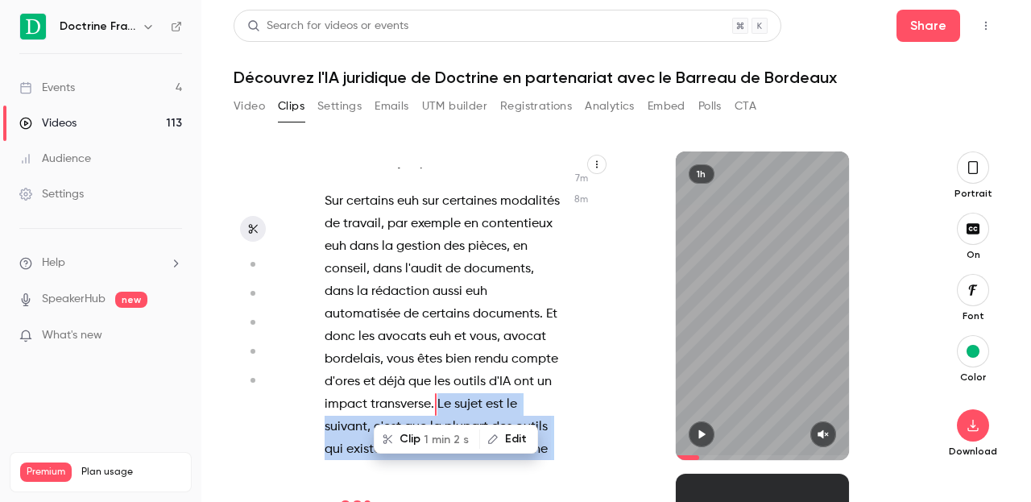
copy div "Lo ipsum dol si ametcon , a'eli sed do eiusmod tem incidi utl etdolore mag al e…"
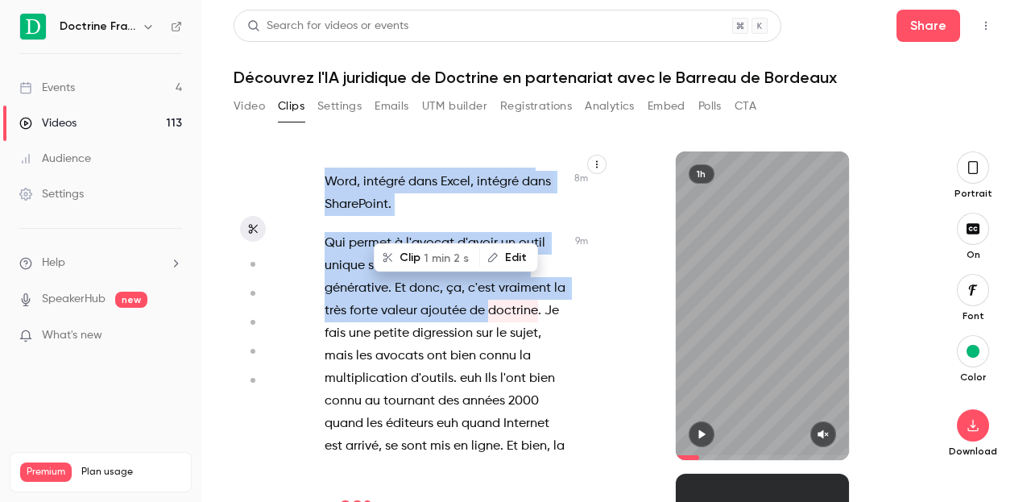
scroll to position [4775, 0]
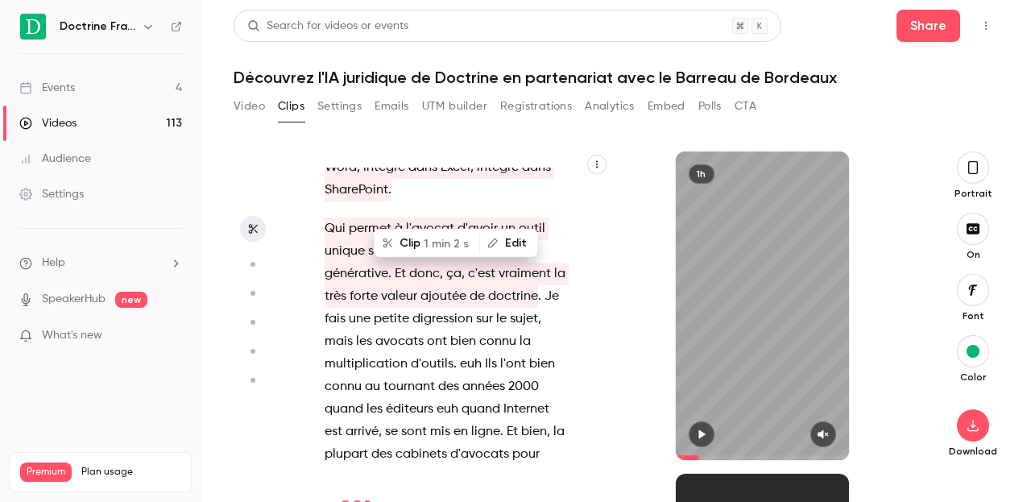
click at [383, 403] on span at bounding box center [384, 409] width 3 height 13
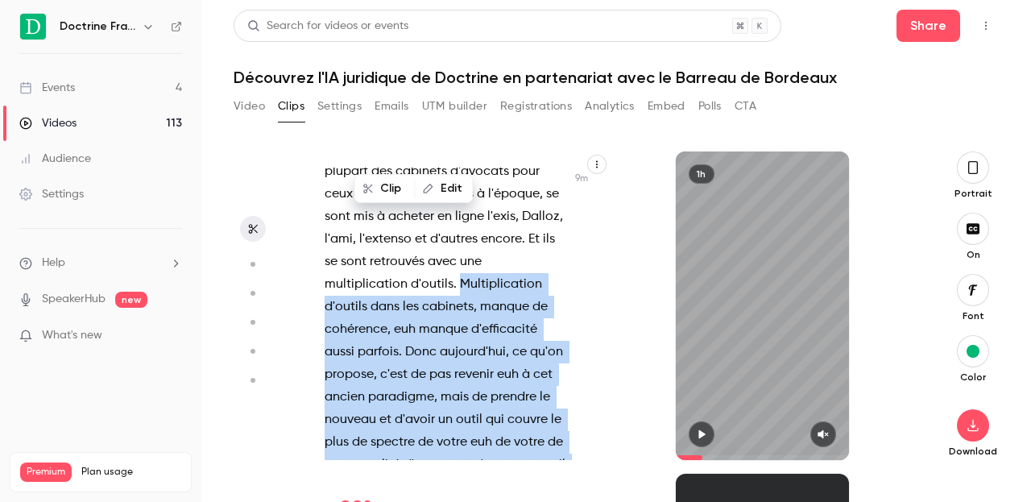
scroll to position [5086, 0]
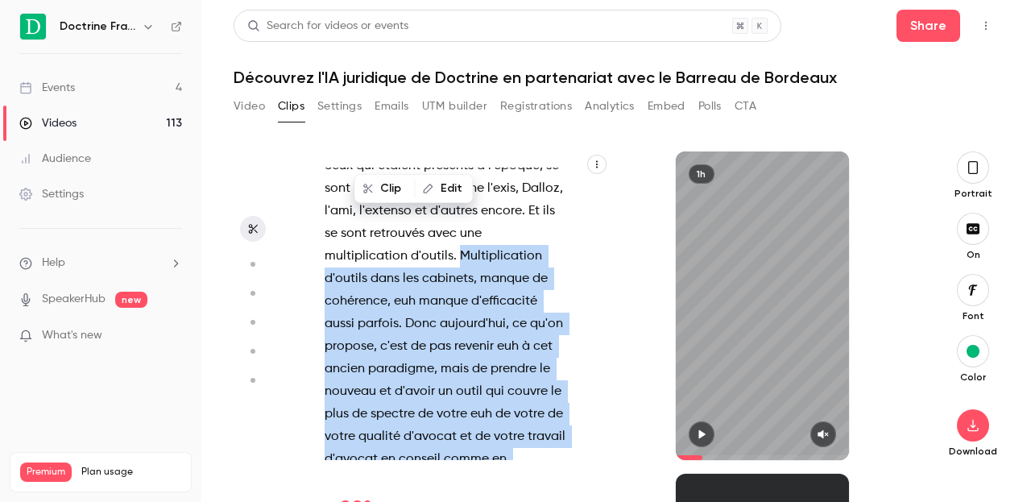
drag, startPoint x: 455, startPoint y: 231, endPoint x: 545, endPoint y: 415, distance: 204.3
click at [387, 392] on p "Qui permet à l'avocat d'avoir un outil unique sur l'intelligence artificielle g…" at bounding box center [445, 234] width 241 height 654
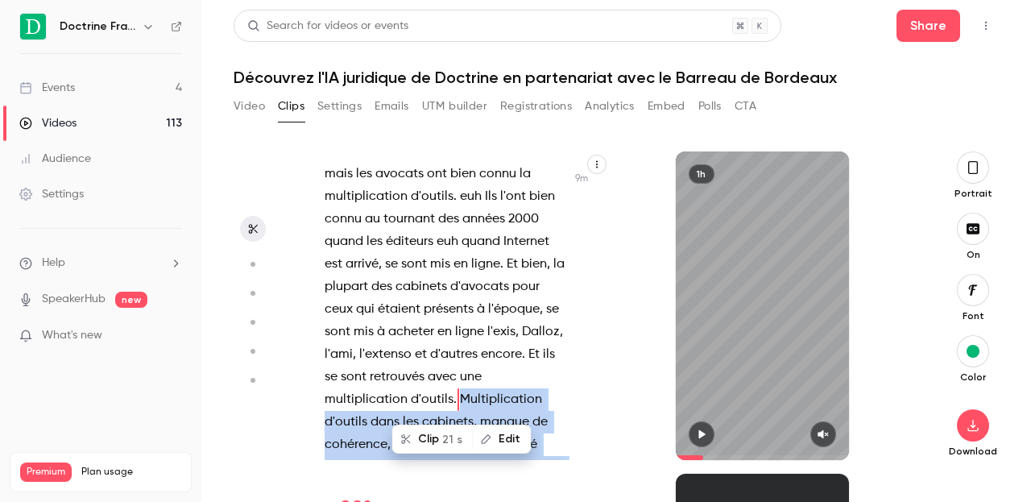
scroll to position [4938, 0]
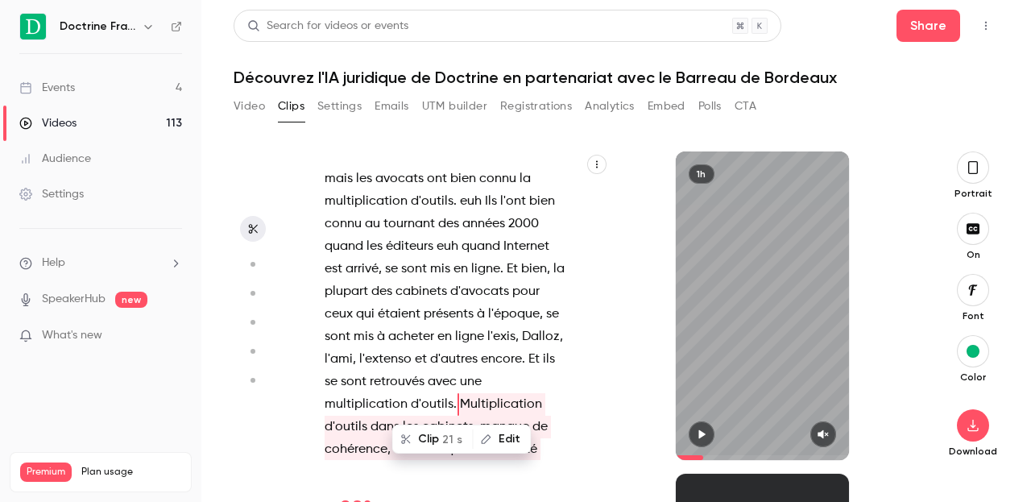
click at [446, 416] on span "cabinets" at bounding box center [448, 427] width 52 height 23
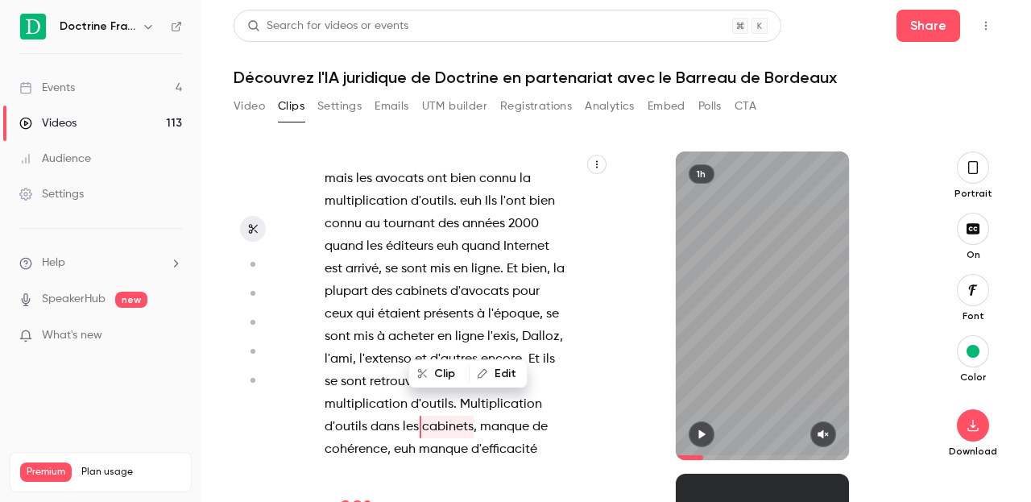
scroll to position [4961, 0]
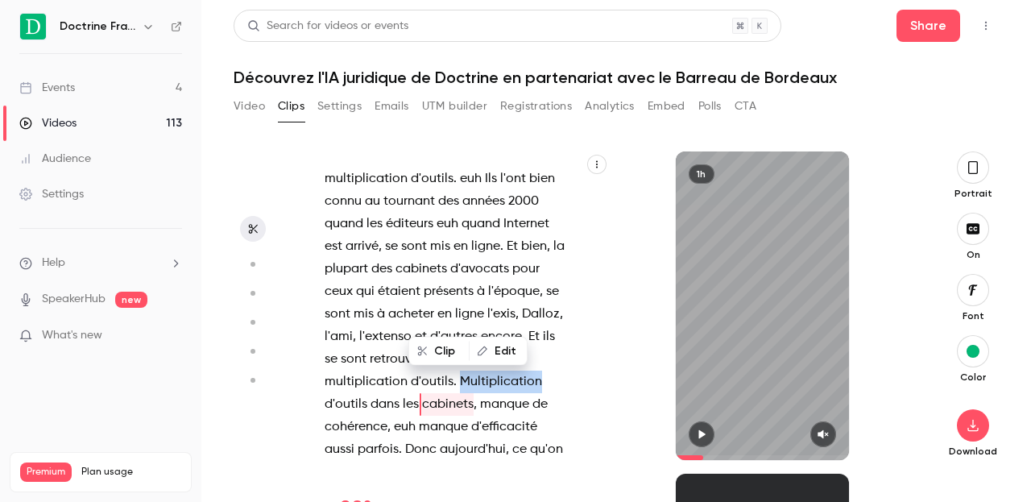
drag, startPoint x: 458, startPoint y: 285, endPoint x: 449, endPoint y: 288, distance: 8.4
click at [449, 288] on p "Qui permet à l'avocat d'avoir un outil unique sur l'intelligence artificielle g…" at bounding box center [445, 359] width 241 height 654
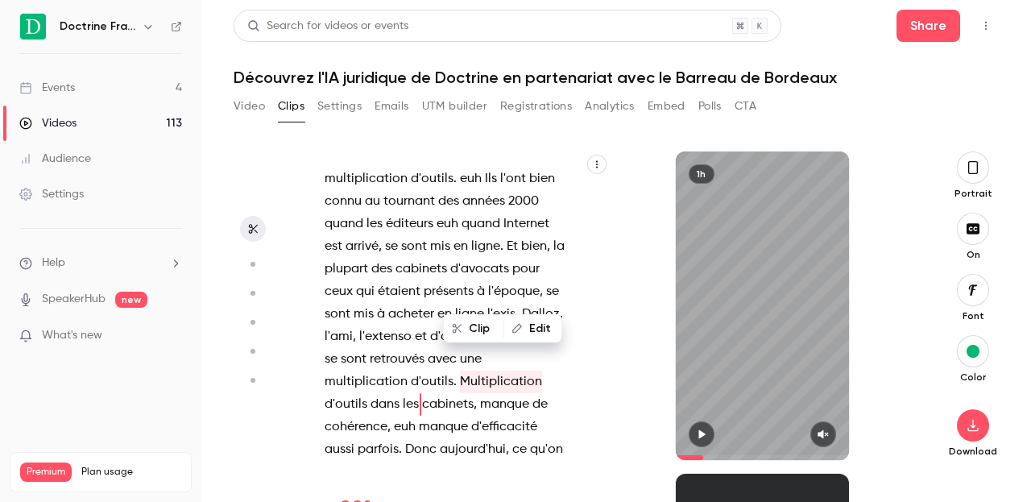
scroll to position [4938, 0]
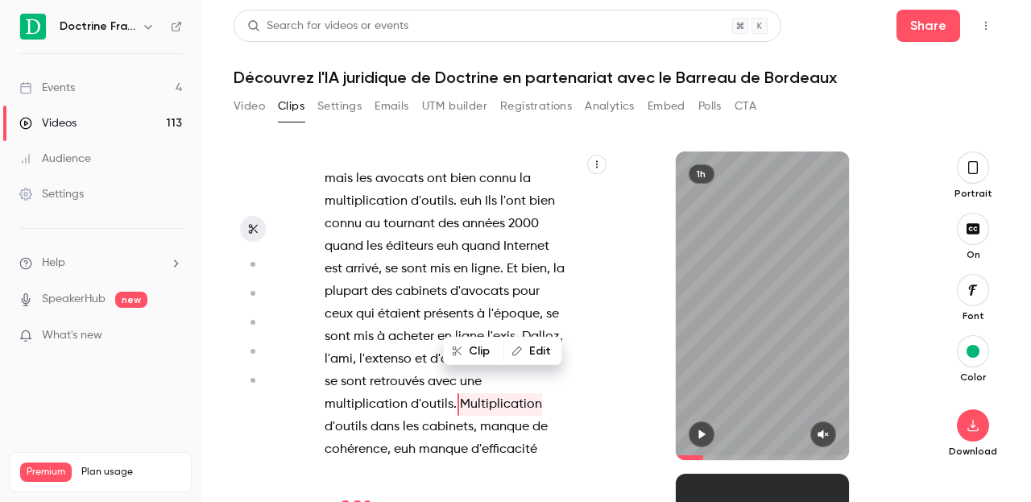
click at [582, 316] on div "Eh bien , vous êtes en direct , madame le bâtonnier , monsieur le bâtonnier et …" at bounding box center [452, 314] width 297 height 292
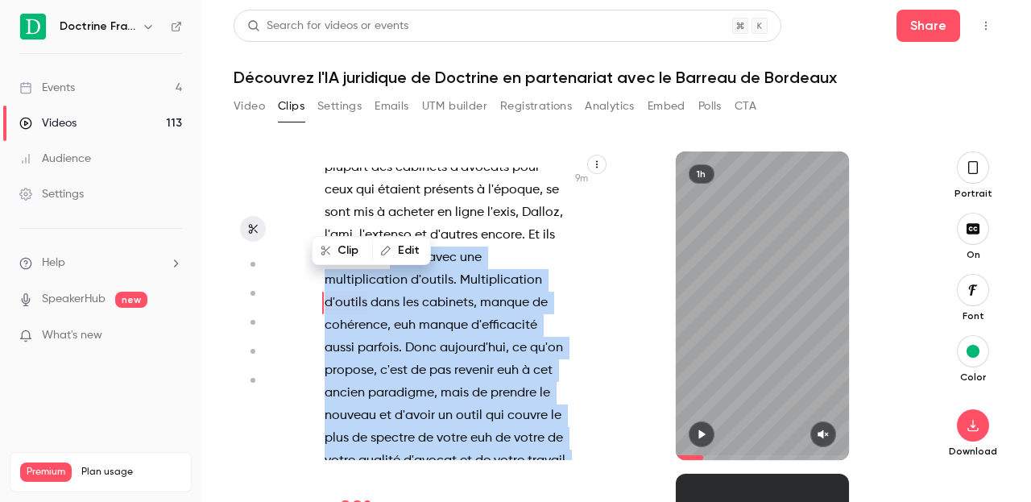
scroll to position [5061, 0]
drag, startPoint x: 532, startPoint y: 394, endPoint x: 455, endPoint y: 193, distance: 215.4
click at [455, 193] on p "Qui permet à l'avocat d'avoir un outil unique sur l'intelligence artificielle g…" at bounding box center [445, 259] width 241 height 654
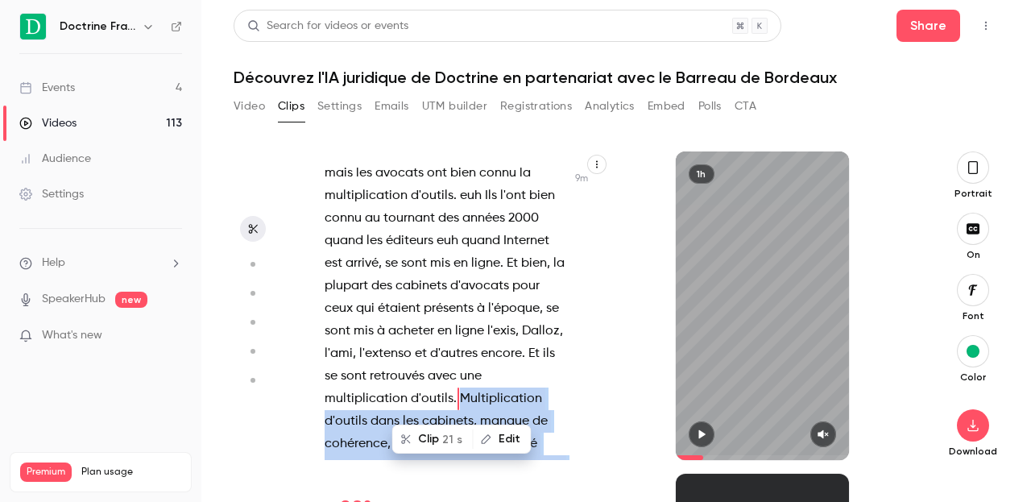
scroll to position [4938, 0]
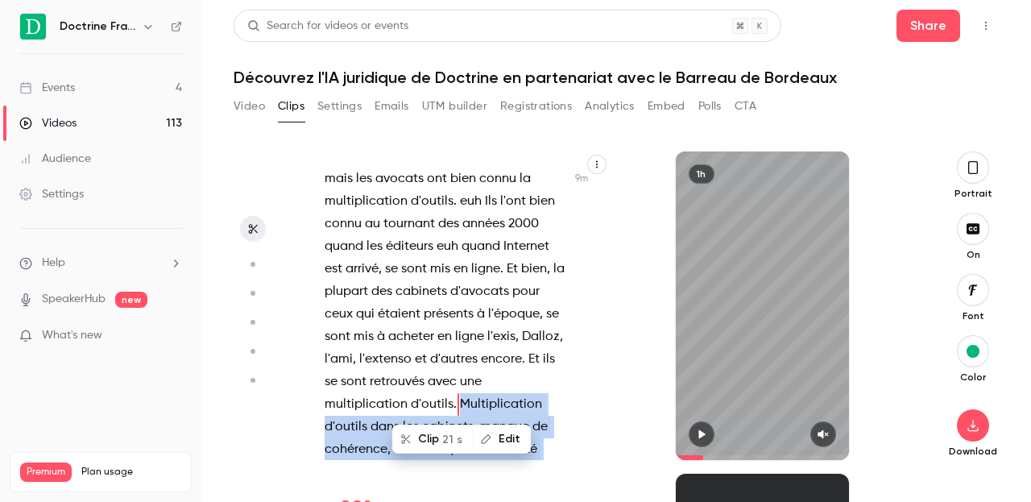
copy p "Multiplication d'outils dans les cabinets , manque de cohérence , euh manque d'…"
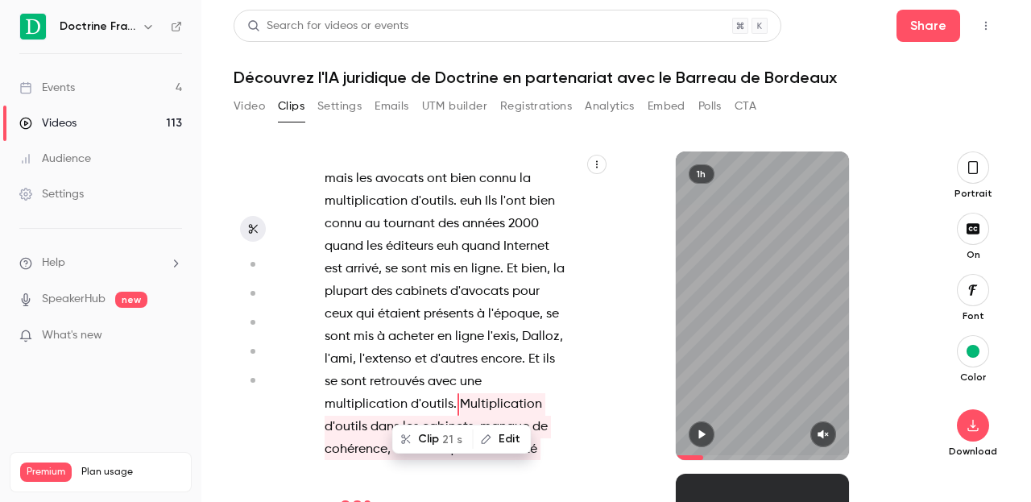
click at [402, 303] on span "étaient" at bounding box center [399, 314] width 43 height 23
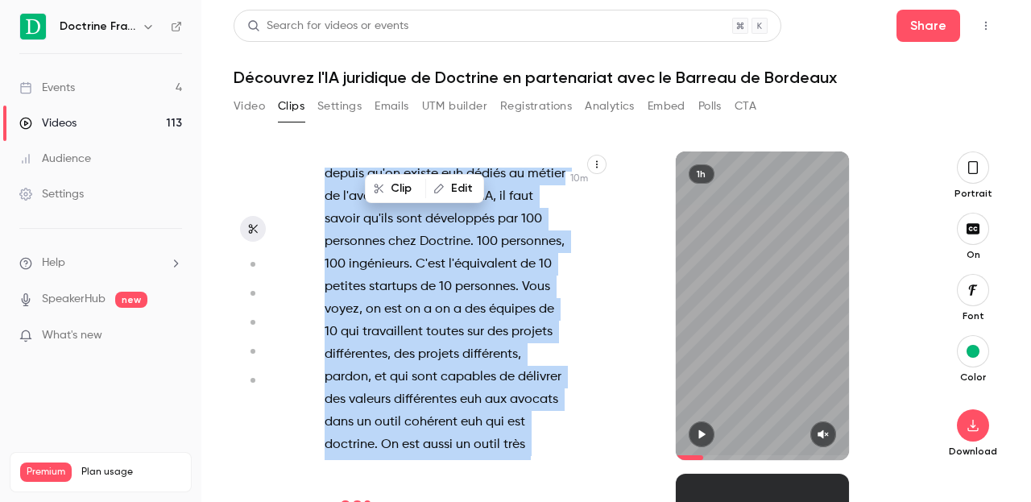
scroll to position [5663, 0]
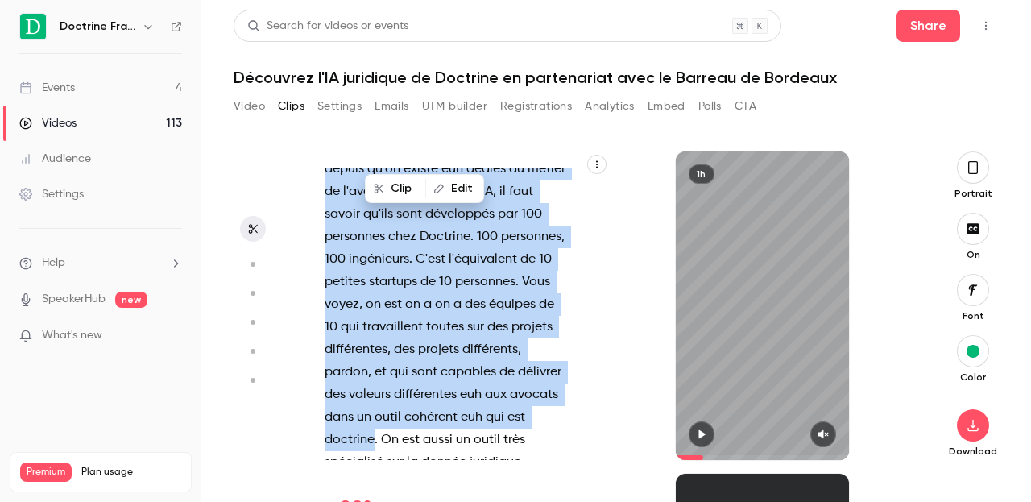
drag, startPoint x: 402, startPoint y: 320, endPoint x: 417, endPoint y: 349, distance: 32.8
click at [417, 349] on div "Eh bien , vous êtes en direct , madame le bâtonnier , monsieur le bâtonnier et …" at bounding box center [452, 314] width 297 height 292
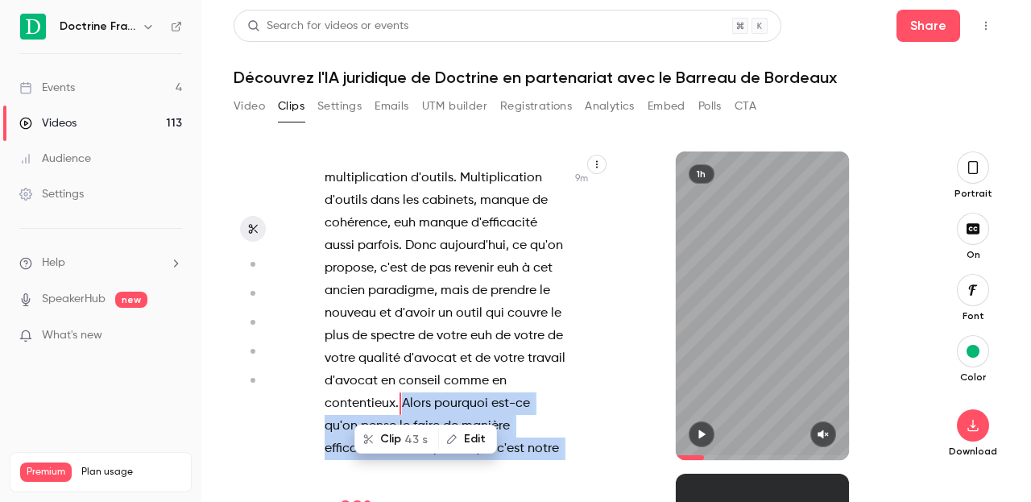
scroll to position [5164, 0]
copy div "Lorem ipsumdol sit-am co'ad elits do eiusm te incidid utlabore ? E'dolor magna …"
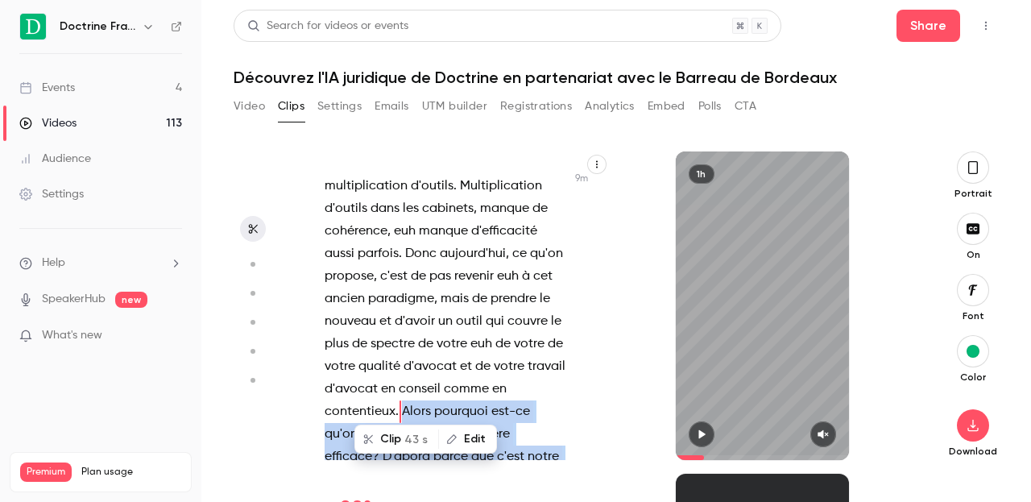
scroll to position [5155, 0]
drag, startPoint x: 404, startPoint y: 323, endPoint x: 482, endPoint y: 343, distance: 79.9
click at [501, 355] on p "Qui permet à l'avocat d'avoir un outil unique sur l'intelligence artificielle g…" at bounding box center [445, 165] width 241 height 654
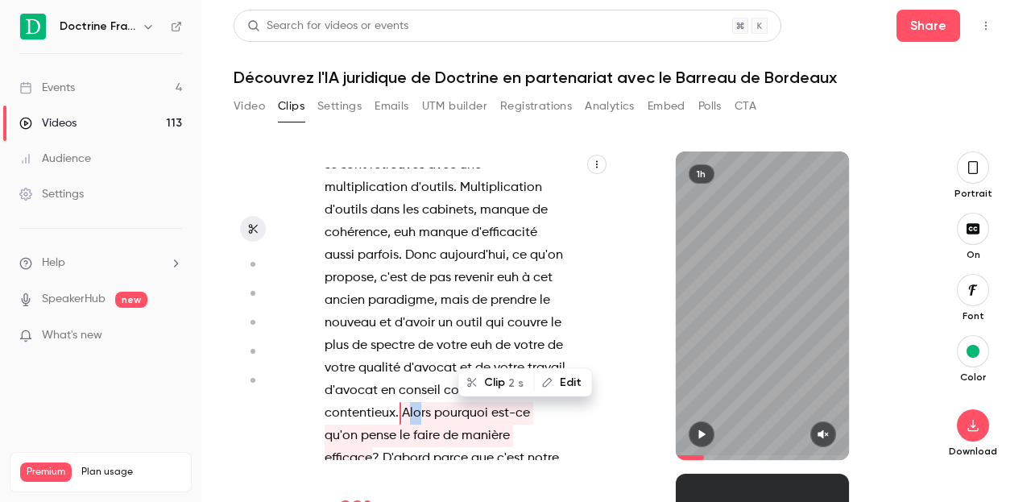
drag, startPoint x: 406, startPoint y: 321, endPoint x: 417, endPoint y: 317, distance: 12.0
click at [417, 402] on span "Alors" at bounding box center [416, 413] width 29 height 23
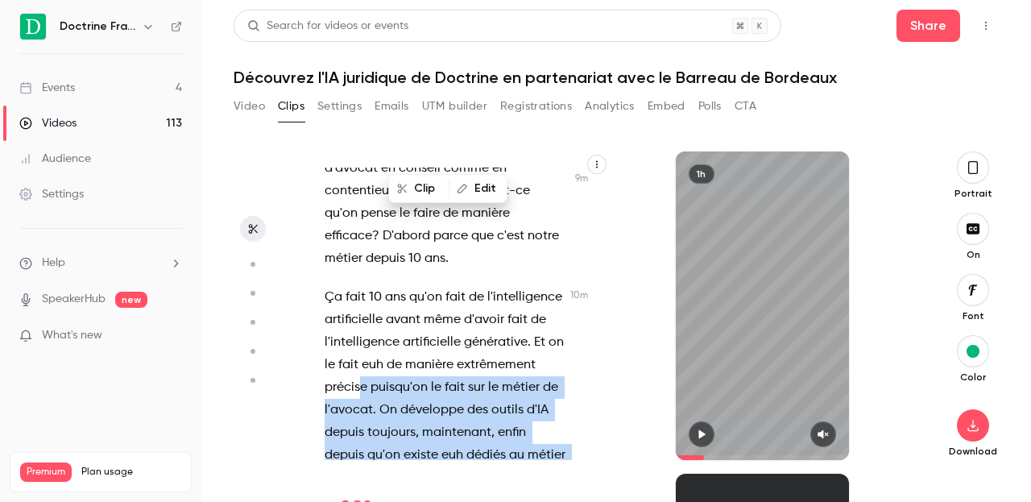
scroll to position [5348, 0]
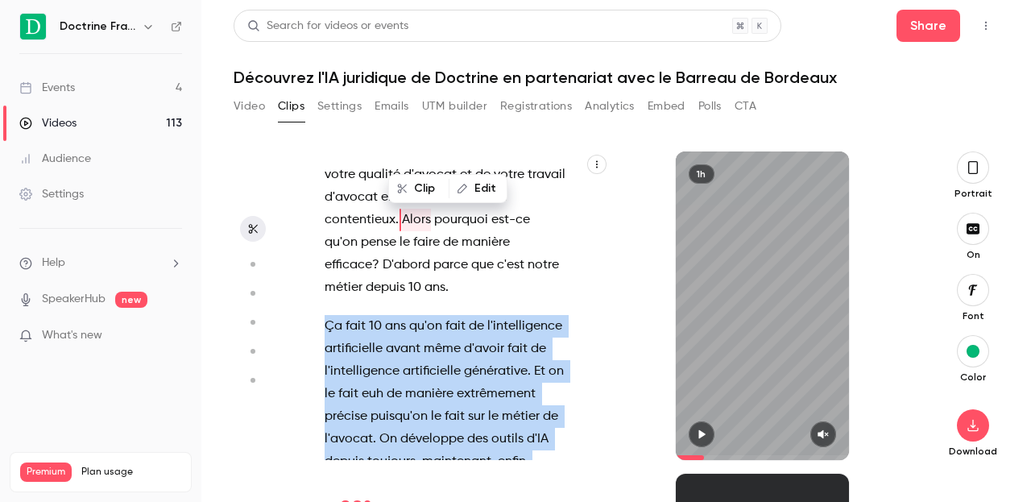
drag, startPoint x: 417, startPoint y: 375, endPoint x: 323, endPoint y: 232, distance: 171.6
click at [323, 232] on div "Eh bien , vous êtes en direct , madame le bâtonnier , monsieur le bâtonnier et …" at bounding box center [452, 314] width 297 height 292
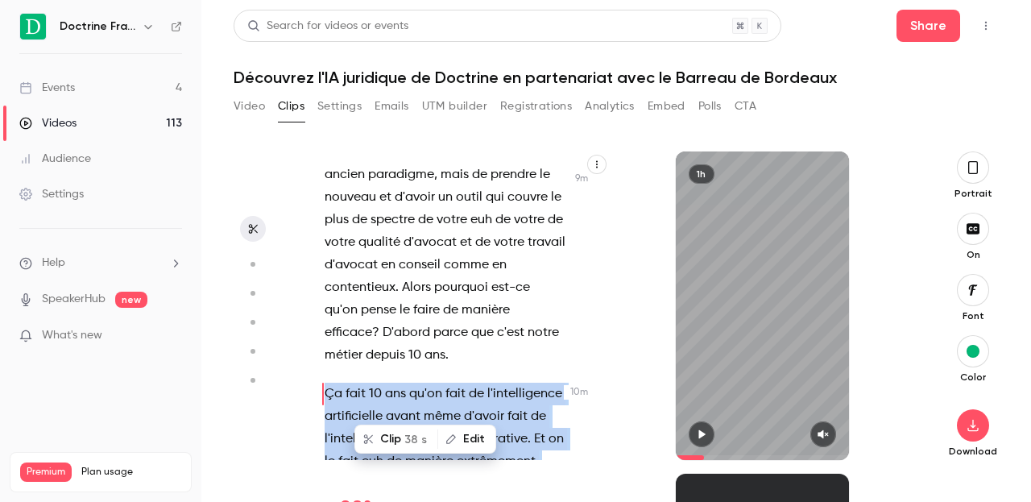
scroll to position [5270, 0]
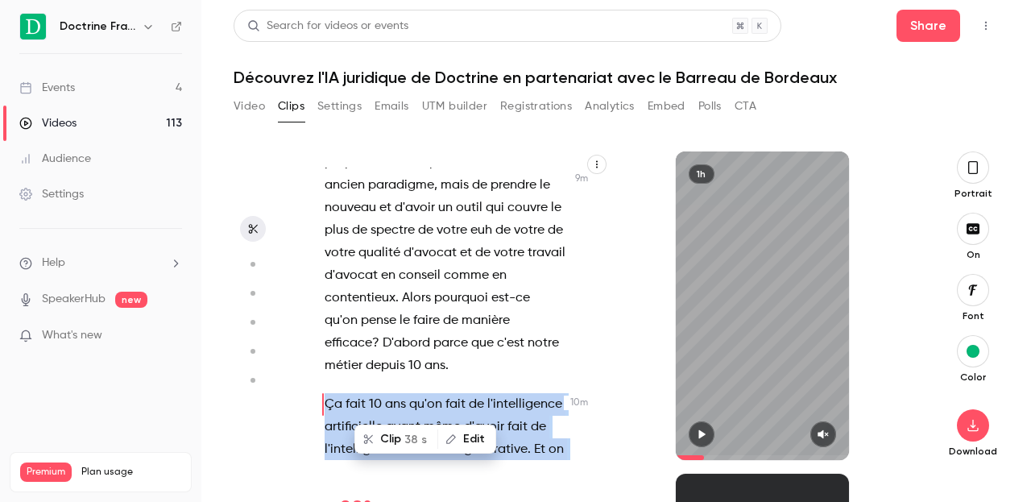
copy p "Lo ipsu 63 dol si'am cons ad e'seddoeiusmod temporincidi utlab etdo m'aliqu eni…"
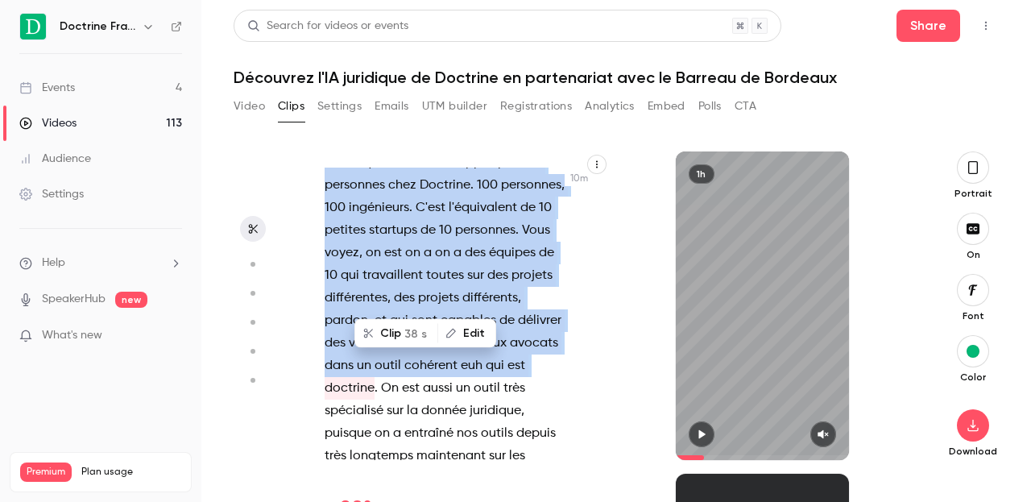
scroll to position [5717, 0]
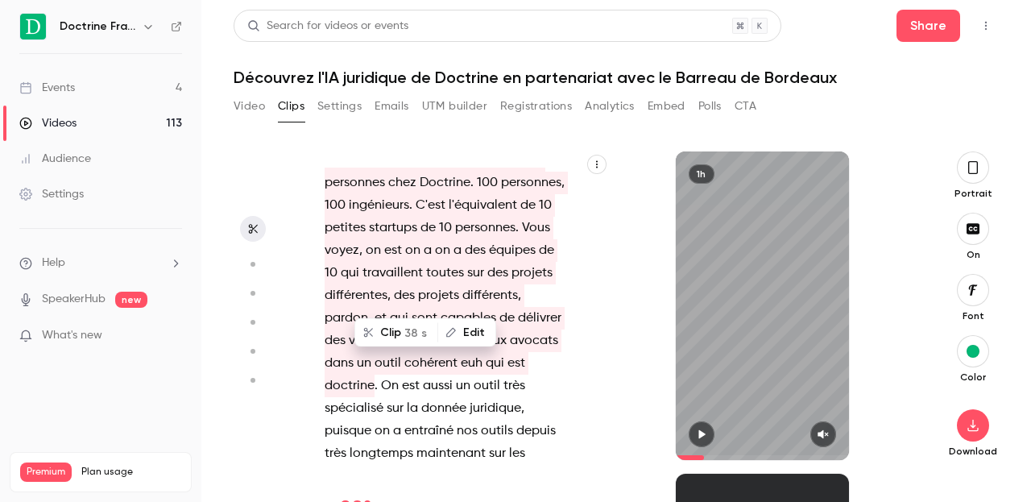
click at [423, 379] on span at bounding box center [421, 385] width 3 height 13
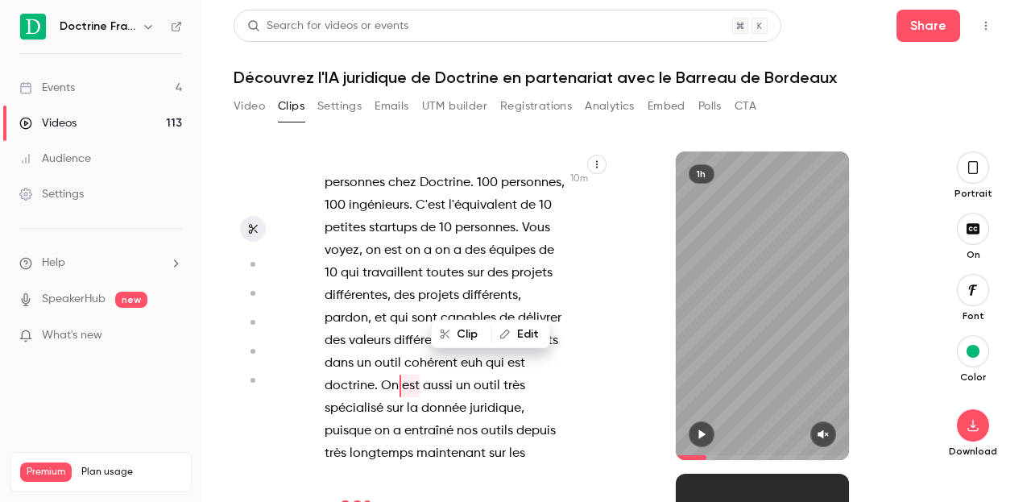
scroll to position [5698, 0]
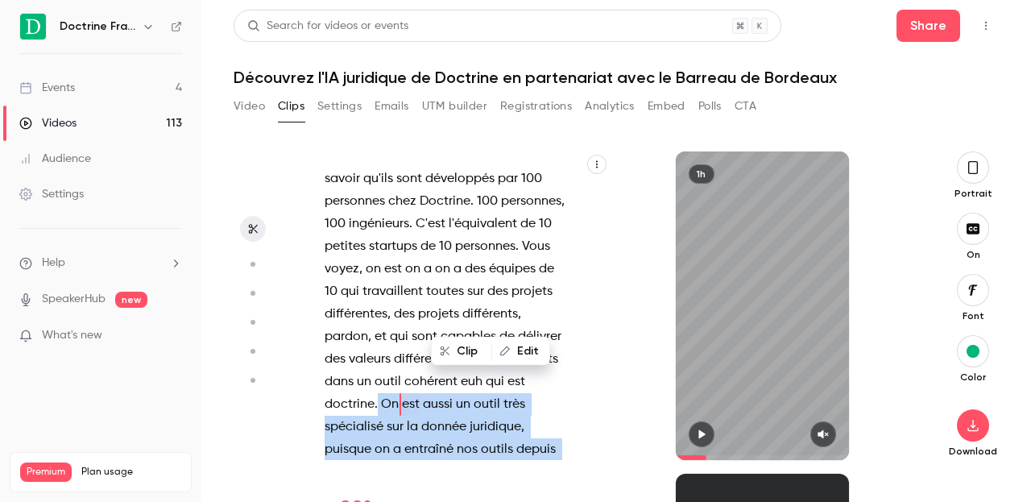
drag, startPoint x: 420, startPoint y: 313, endPoint x: 505, endPoint y: 344, distance: 90.2
click at [524, 350] on div "Eh bien , vous êtes en direct , madame le bâtonnier , monsieur le bâtonnier et …" at bounding box center [456, 305] width 305 height 309
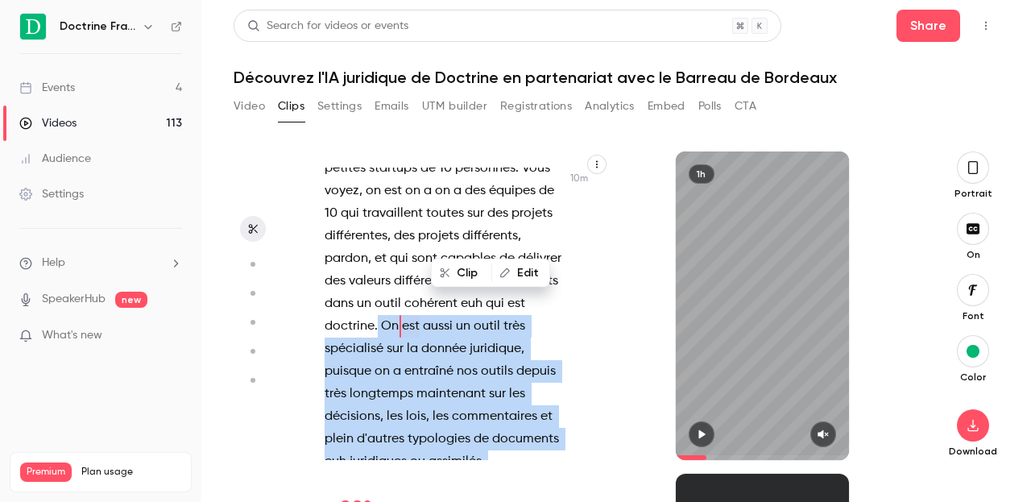
scroll to position [231, 0]
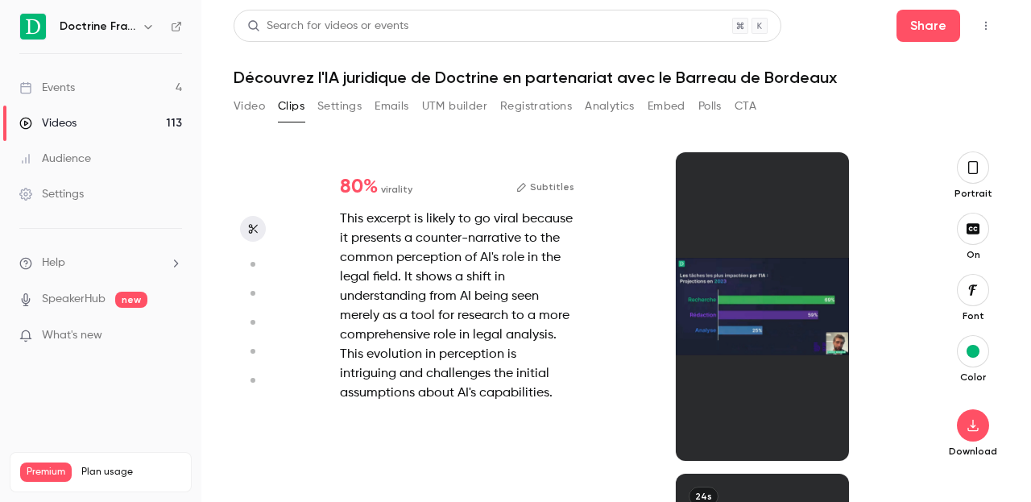
type input "*****"
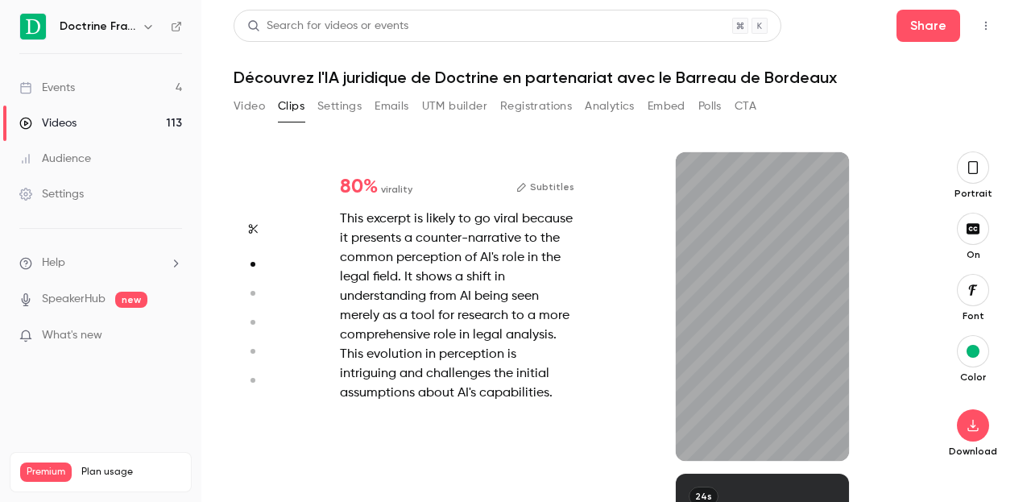
type input "***"
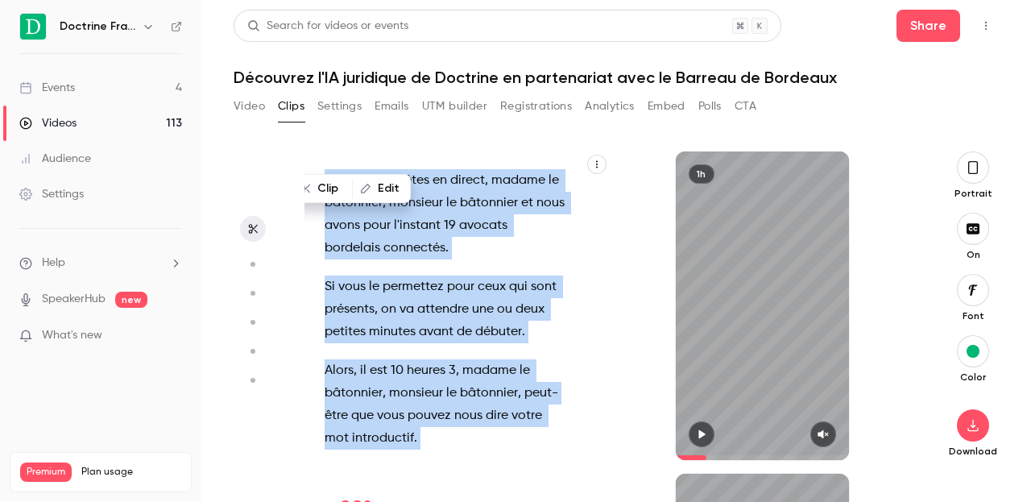
type input "*****"
type input "***"
type input "*****"
type input "*"
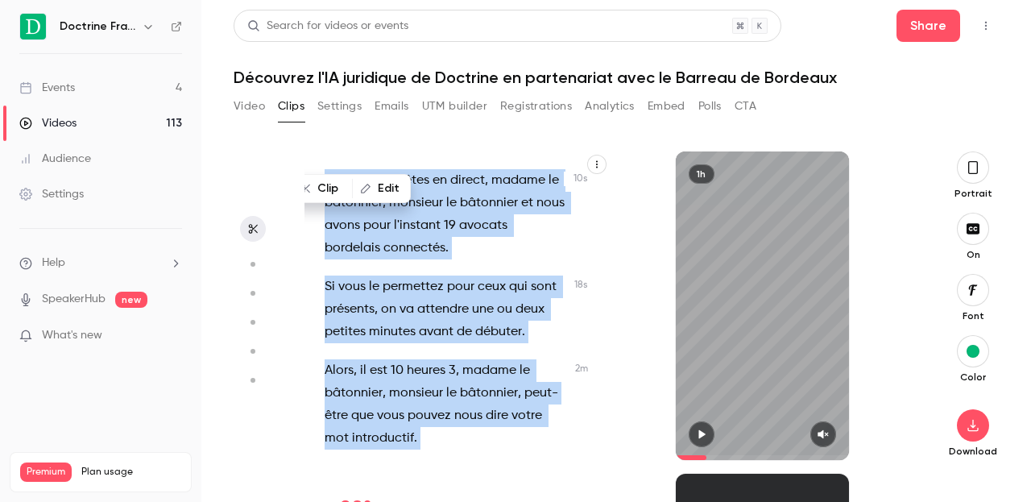
scroll to position [0, 0]
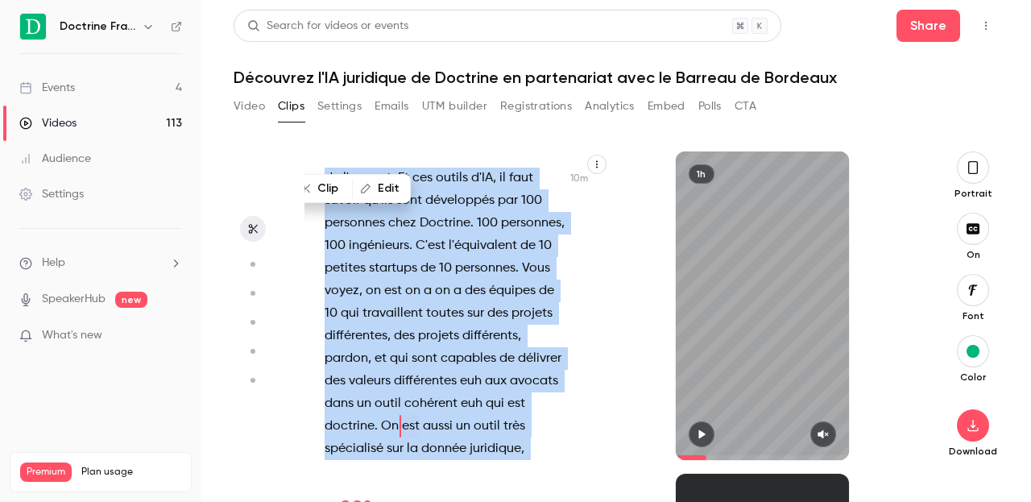
click at [436, 278] on p "Ça fait 10 ans qu'on fait de l'intelligence artificielle avant même d'avoir fai…" at bounding box center [445, 279] width 241 height 586
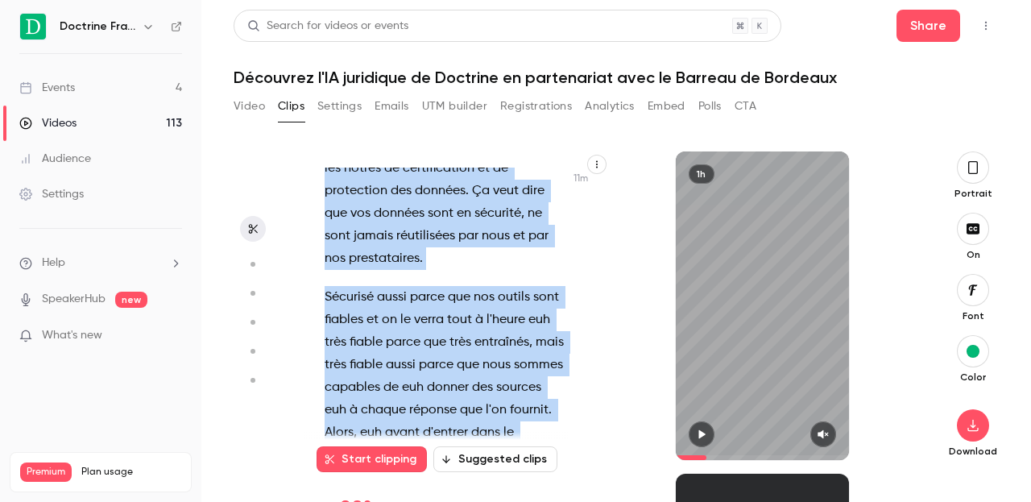
scroll to position [6516, 0]
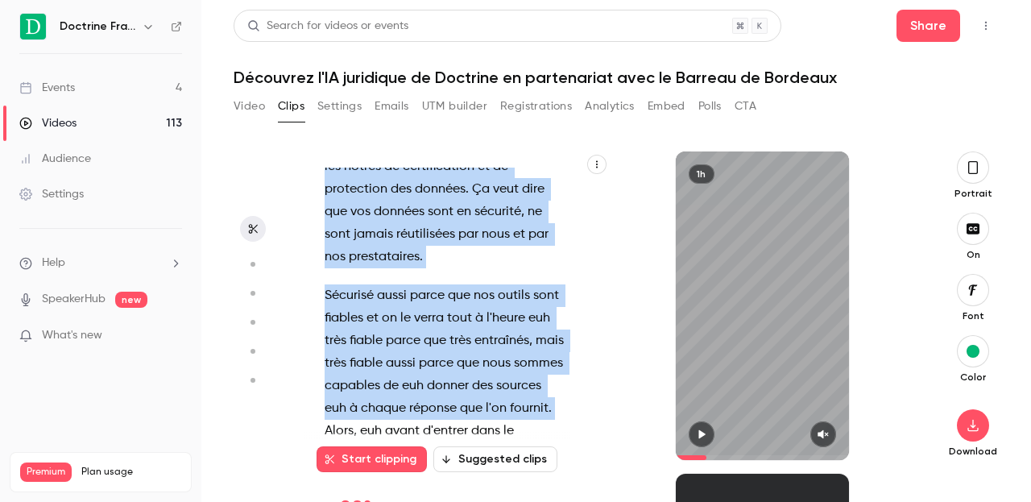
drag, startPoint x: 423, startPoint y: 209, endPoint x: 564, endPoint y: 286, distance: 160.4
click at [564, 286] on div "Eh bien , vous êtes en direct , madame le bâtonnier , monsieur le bâtonnier et …" at bounding box center [452, 314] width 297 height 292
type input "*****"
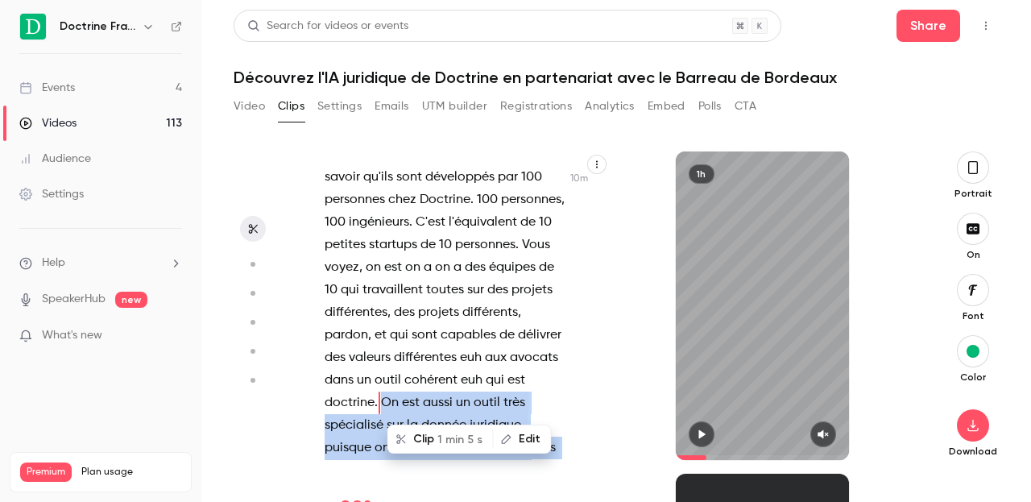
scroll to position [5698, 0]
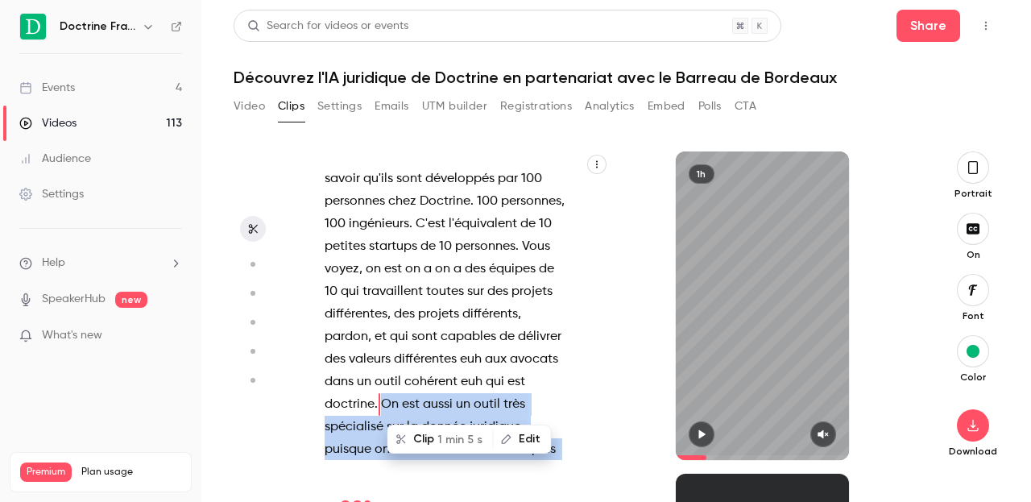
copy div "Lo ips dolor si ametc adip elitseddoe tem in utlabo etdolorem , aliquae ad m ve…"
